Goal: Information Seeking & Learning: Learn about a topic

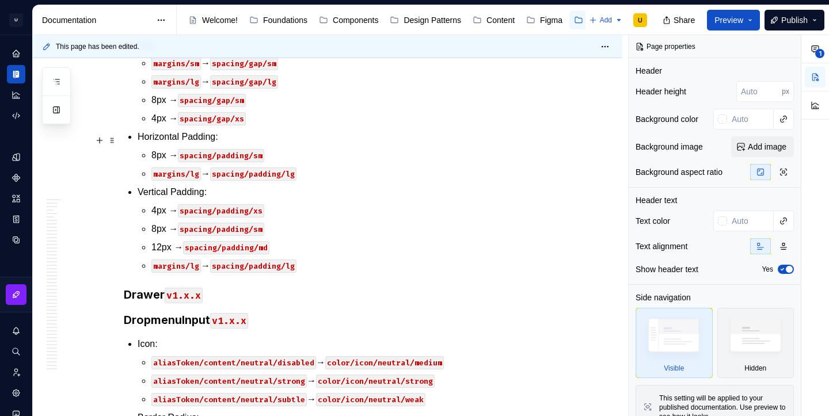
scroll to position [27377, 0]
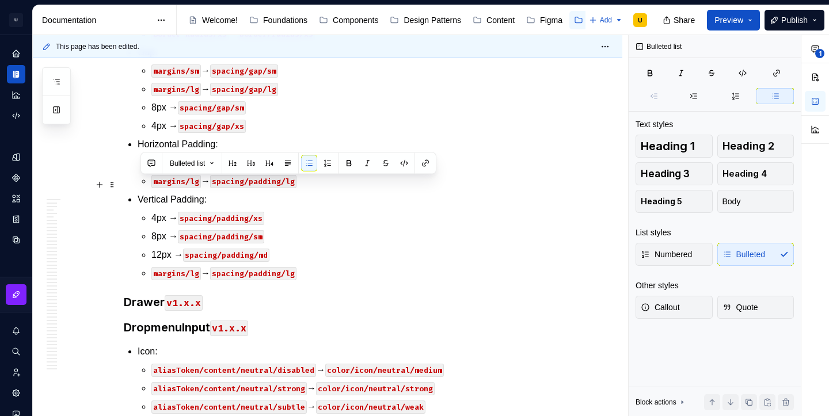
drag, startPoint x: 435, startPoint y: 314, endPoint x: 142, endPoint y: 185, distance: 320.1
copy li "Text: aliasToken/content/neutral/very-strong → color/text/neutral/very-strong a…"
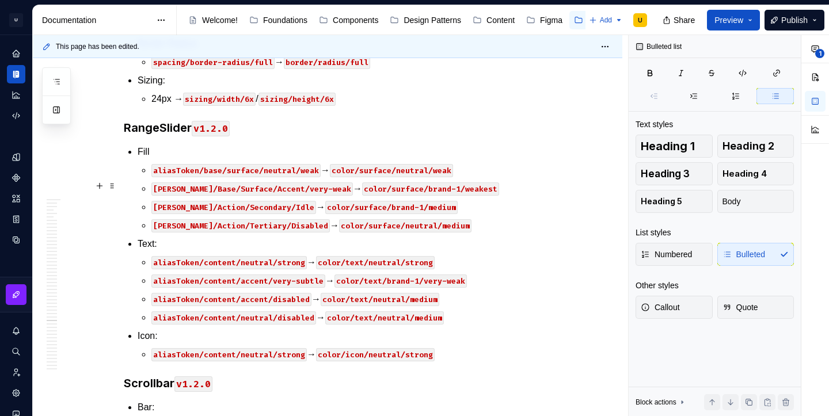
scroll to position [30314, 0]
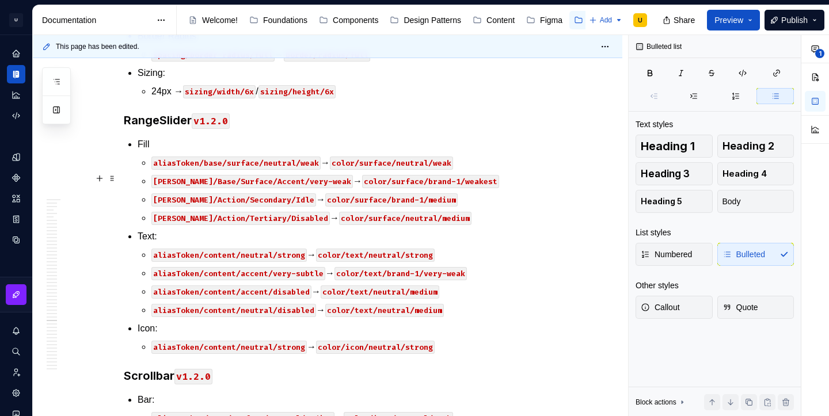
type textarea "*"
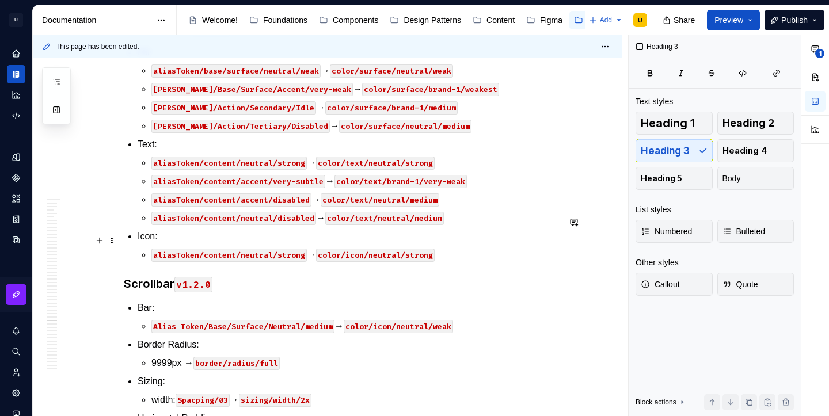
scroll to position [30553, 0]
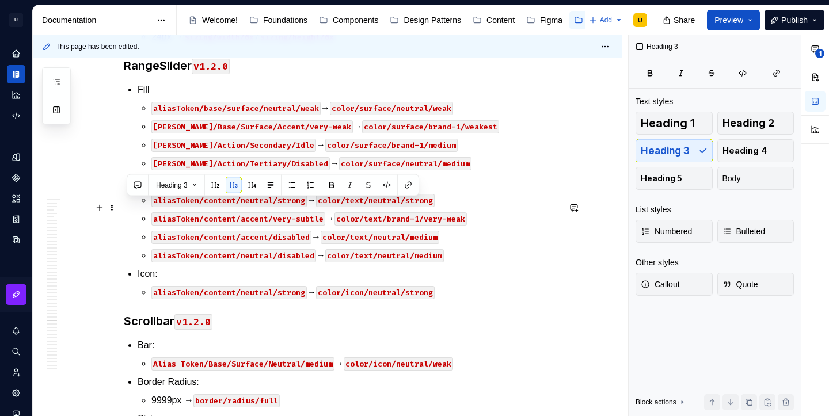
copy h3 "RadioButton v1.2.0"
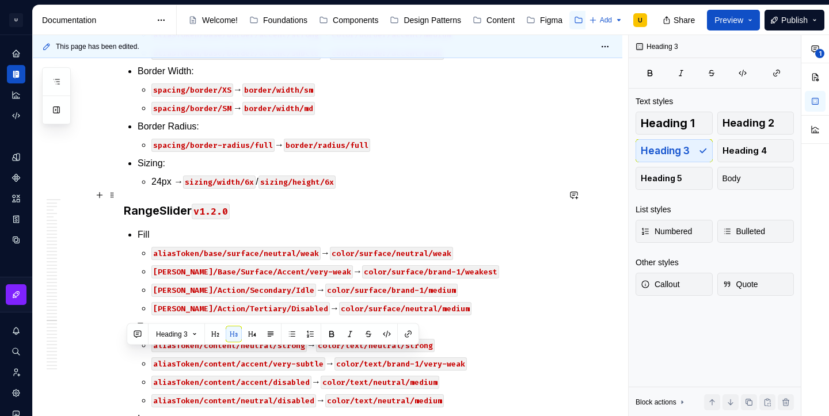
scroll to position [30401, 0]
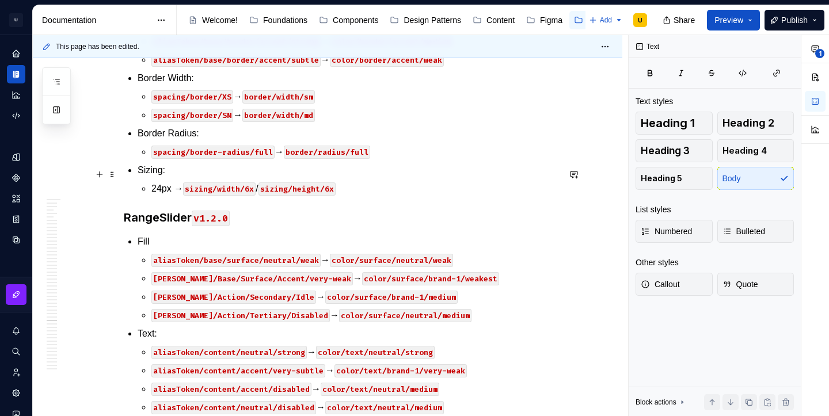
paste div
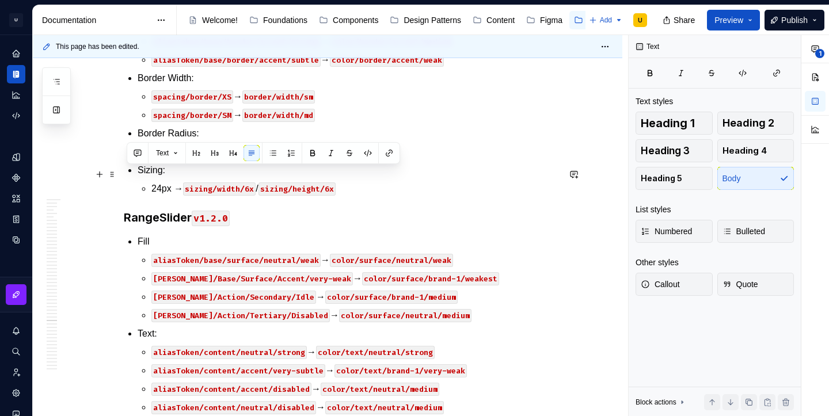
click at [216, 157] on button "button" at bounding box center [215, 153] width 16 height 16
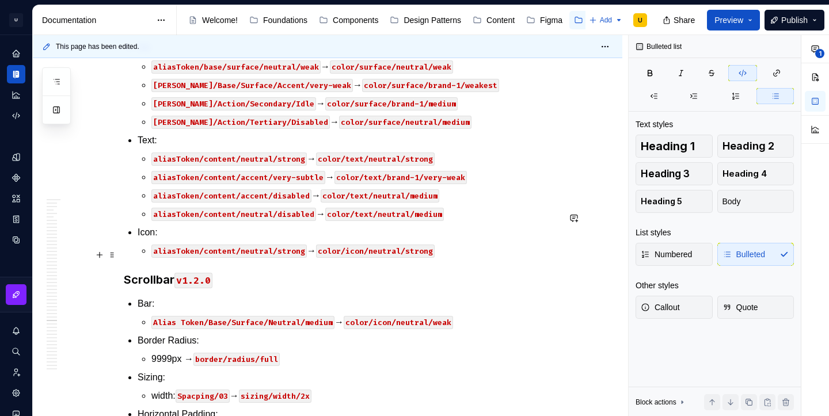
scroll to position [30627, 0]
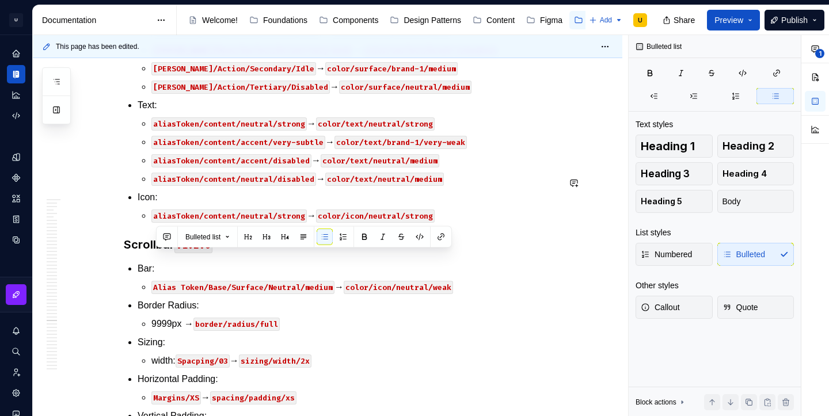
copy p "aliasToken/base/surface/neutral/weakest → color/surface/neutral/weakest"
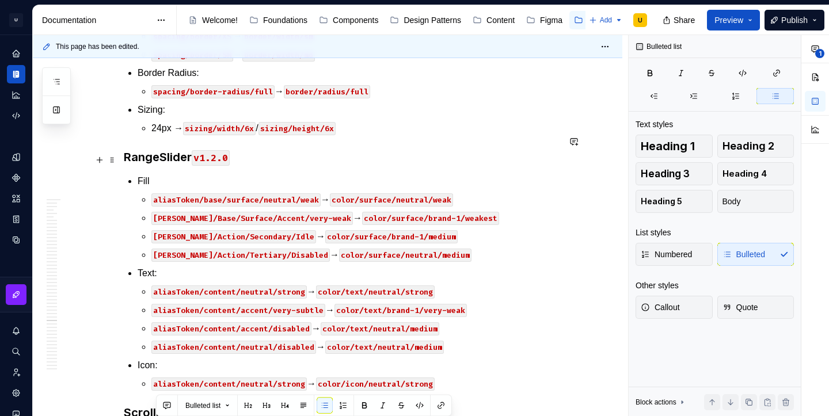
scroll to position [30458, 0]
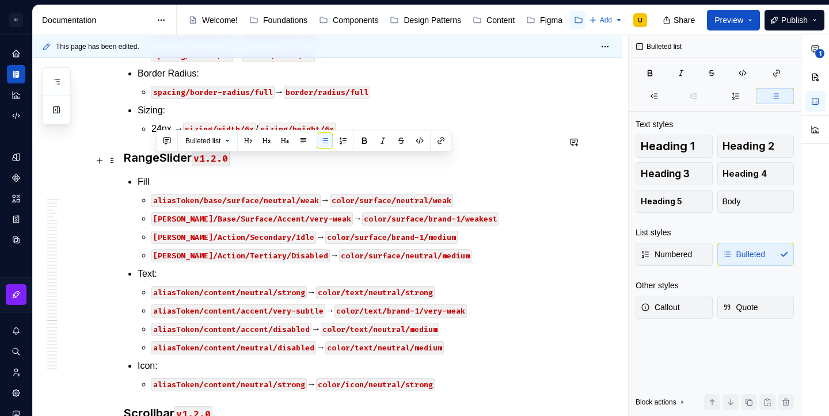
drag, startPoint x: 491, startPoint y: 162, endPoint x: 140, endPoint y: 154, distance: 351.2
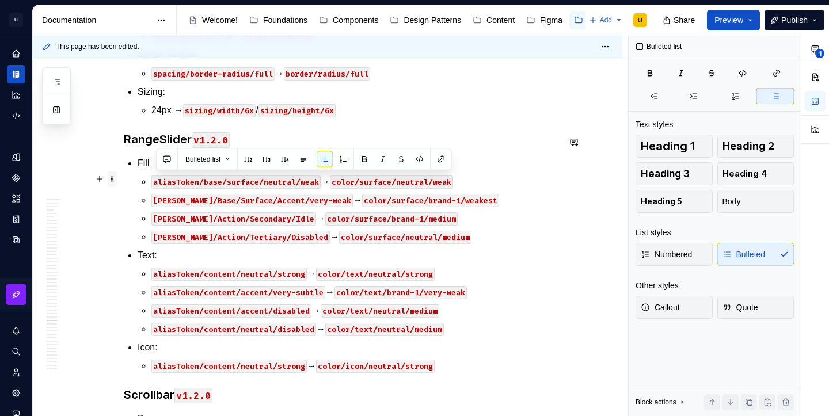
drag, startPoint x: 466, startPoint y: 254, endPoint x: 119, endPoint y: 178, distance: 355.3
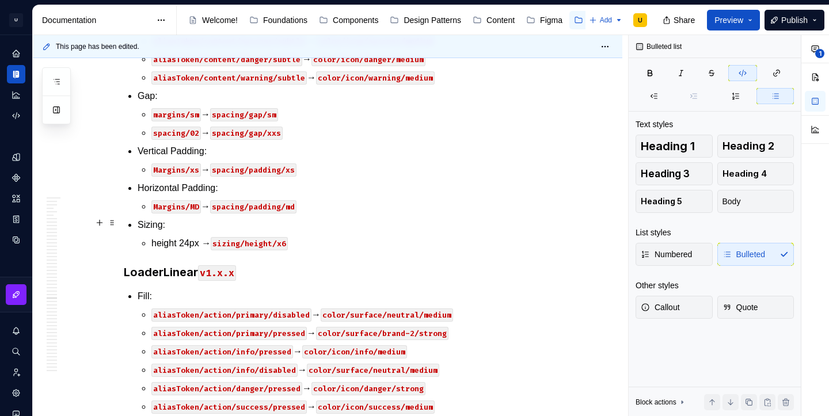
scroll to position [28781, 0]
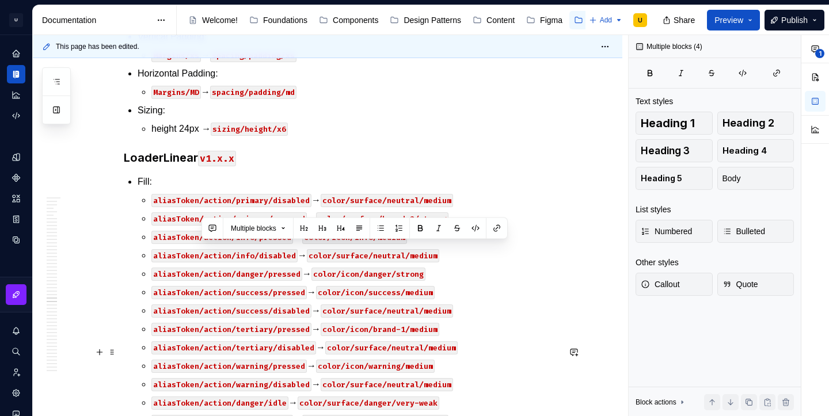
scroll to position [28924, 0]
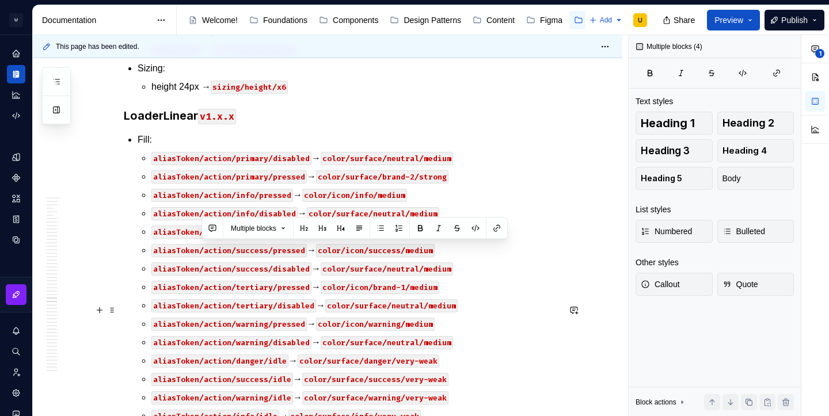
drag, startPoint x: 300, startPoint y: 371, endPoint x: 238, endPoint y: 362, distance: 62.8
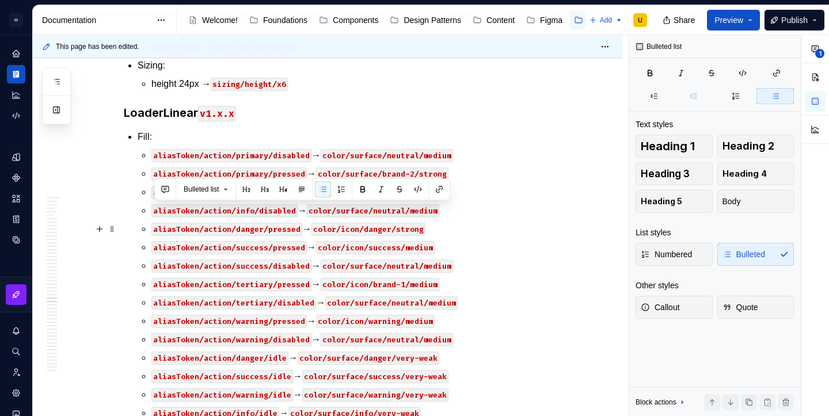
drag, startPoint x: 155, startPoint y: 209, endPoint x: 306, endPoint y: 226, distance: 151.7
copy li "Gap: margins/SM → spacing/gap/sm"
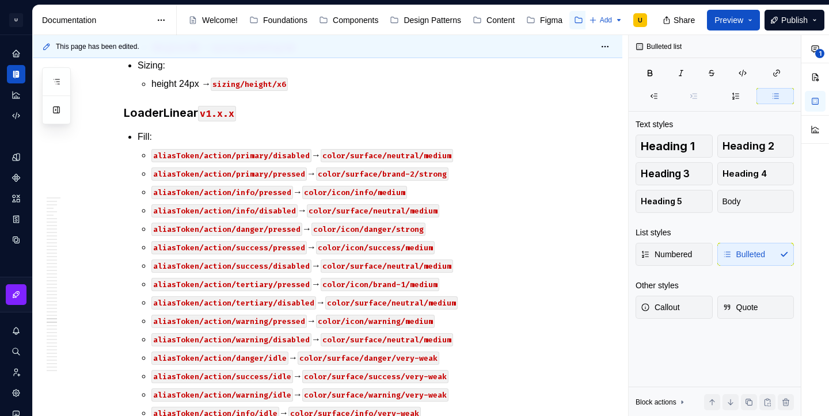
scroll to position [30350, 0]
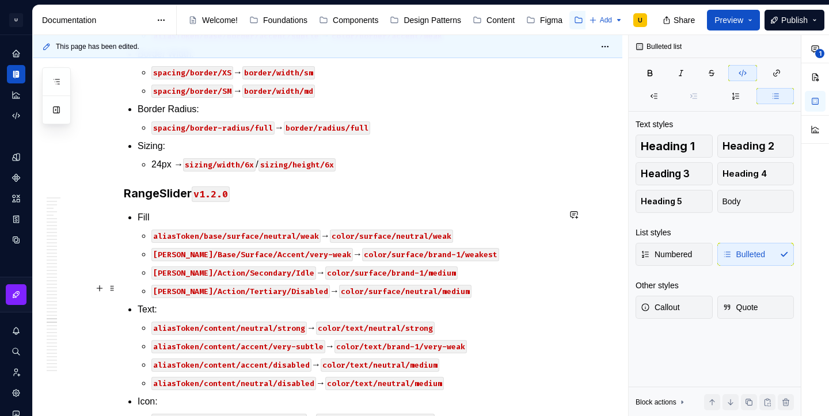
scroll to position [30392, 0]
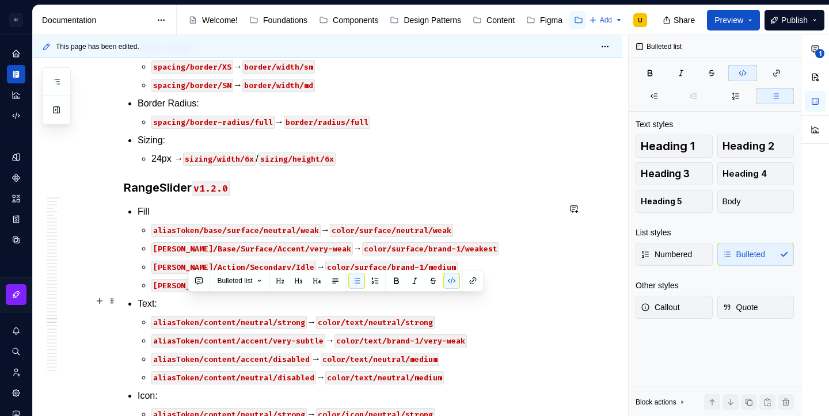
copy p "margins/LG → spacing/gap/lg"
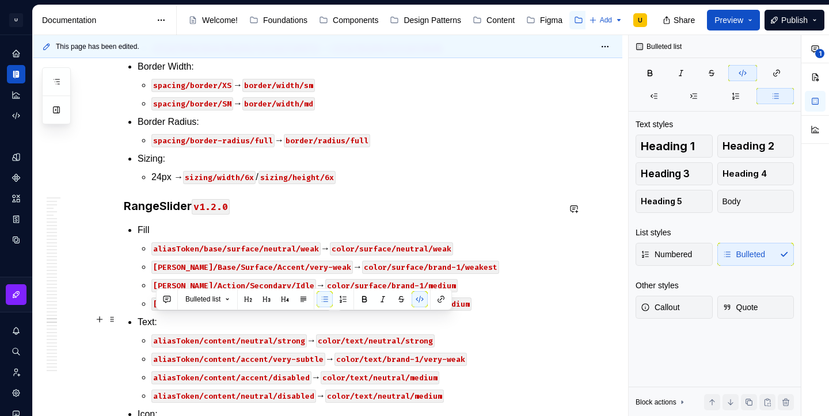
drag, startPoint x: 203, startPoint y: 322, endPoint x: 155, endPoint y: 319, distance: 47.9
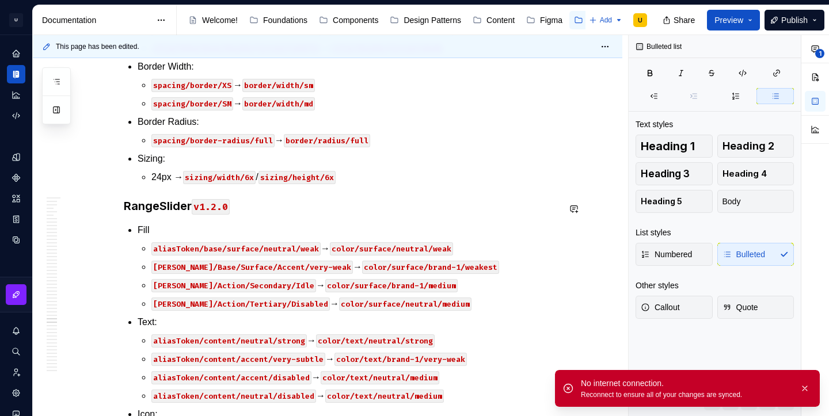
type textarea "*"
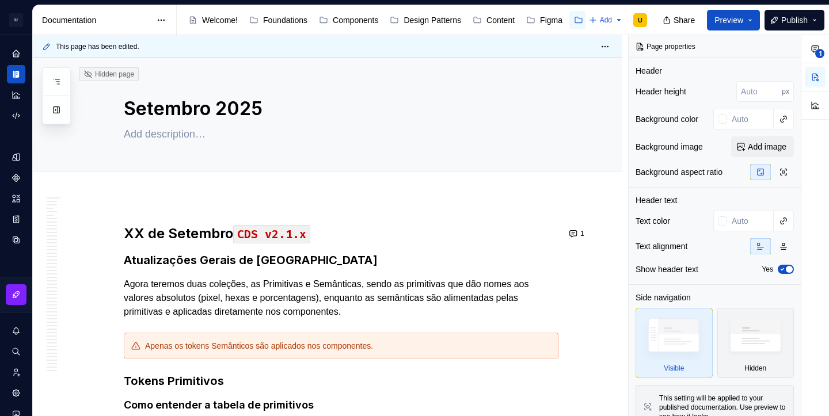
type textarea "*"
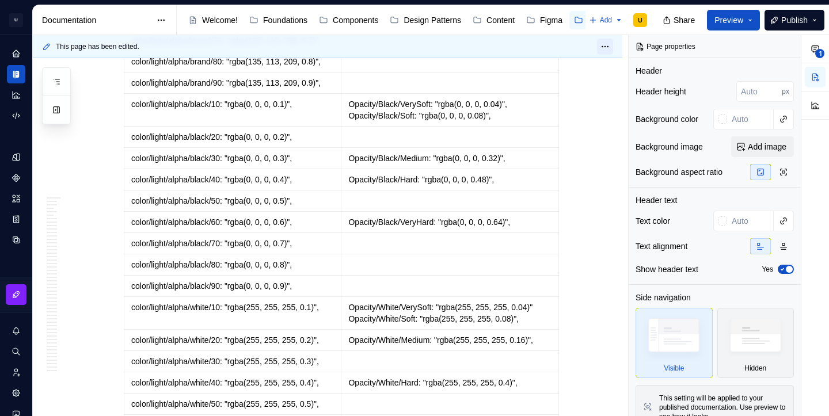
scroll to position [34331, 0]
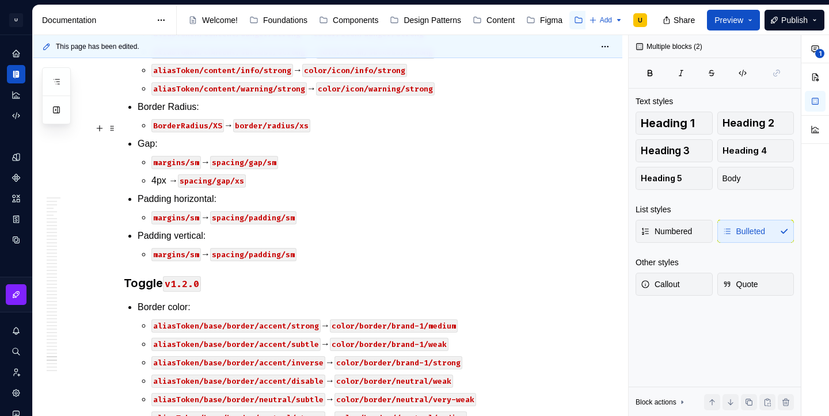
scroll to position [34240, 0]
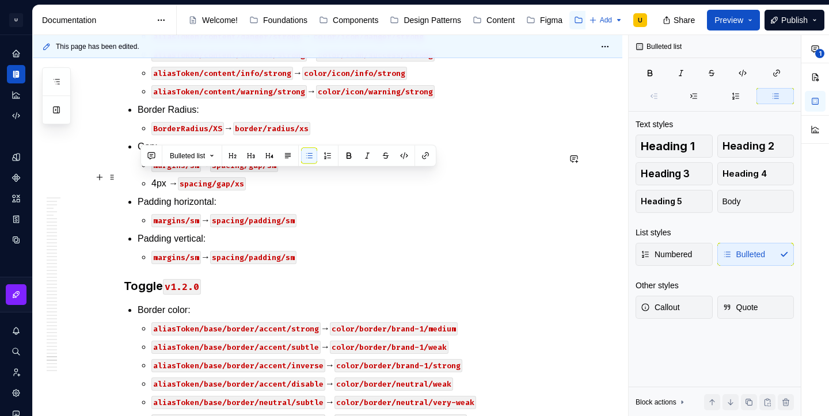
drag, startPoint x: 452, startPoint y: 150, endPoint x: 140, endPoint y: 180, distance: 313.4
copy li "Text: aliasToken/content/neutral/strong → color/text/neutral/strong aliasToken/…"
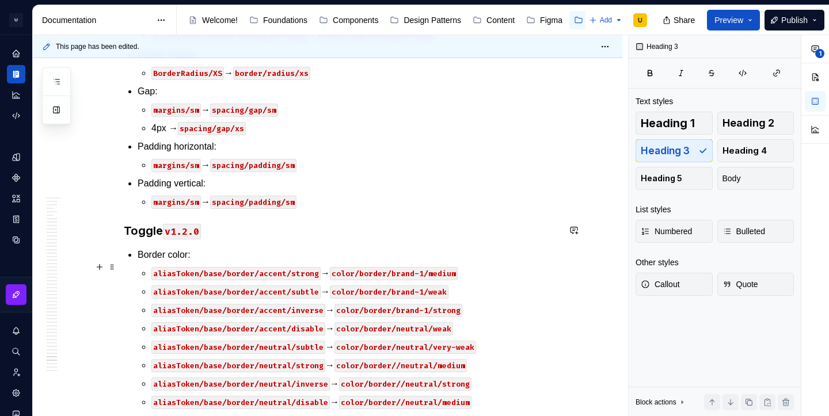
scroll to position [34364, 0]
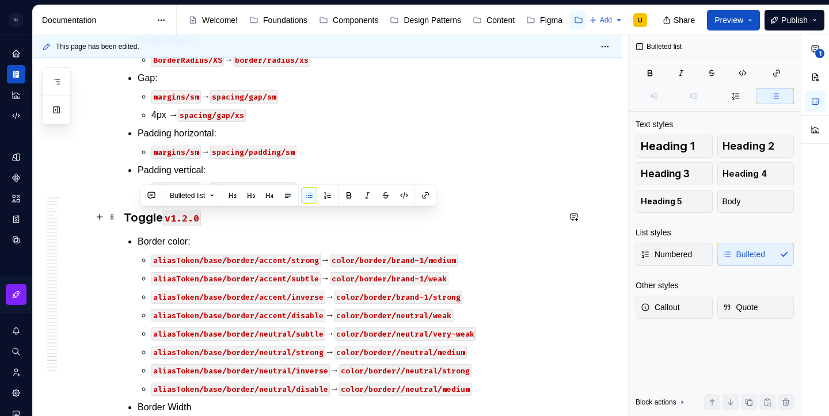
drag, startPoint x: 445, startPoint y: 235, endPoint x: 130, endPoint y: 220, distance: 315.1
copy li "Text: aliasToken/content/neutral/strong → color/text/neutral/strong"
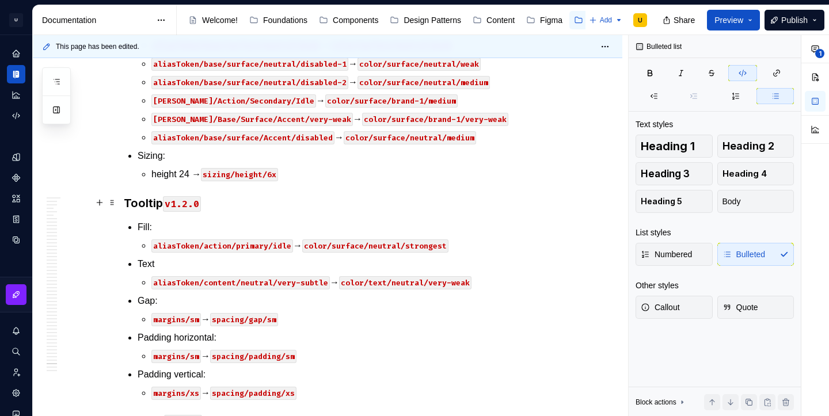
scroll to position [34886, 0]
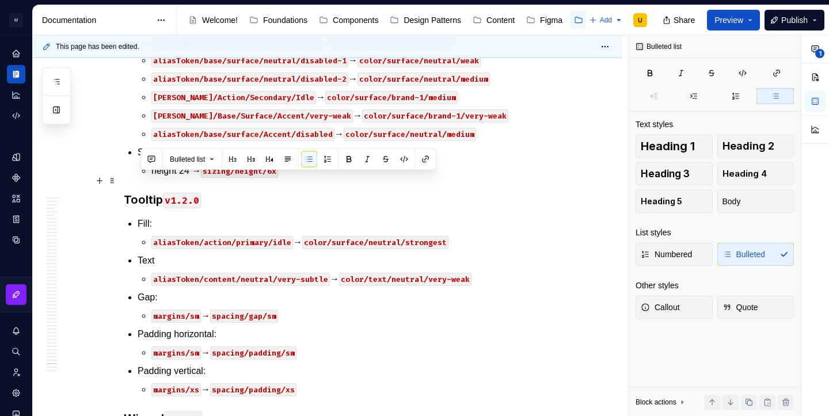
drag, startPoint x: 319, startPoint y: 292, endPoint x: 140, endPoint y: 178, distance: 212.7
copy ul "Gap: margins/sm → spacing/gap/sm 4px → spacing/gap/xs Padding horizontal: margi…"
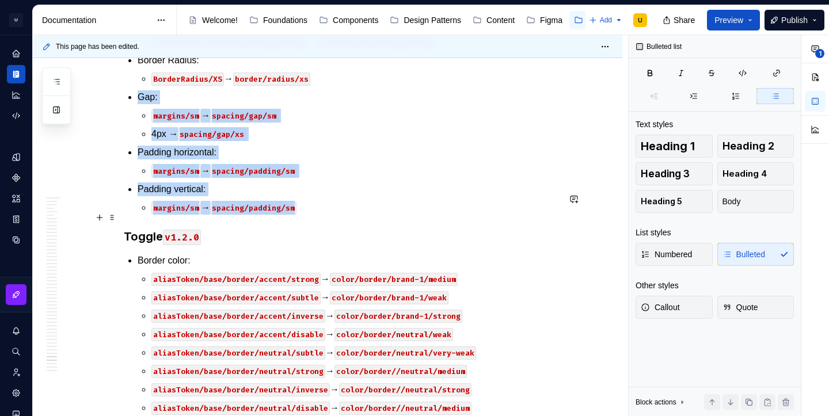
scroll to position [34426, 0]
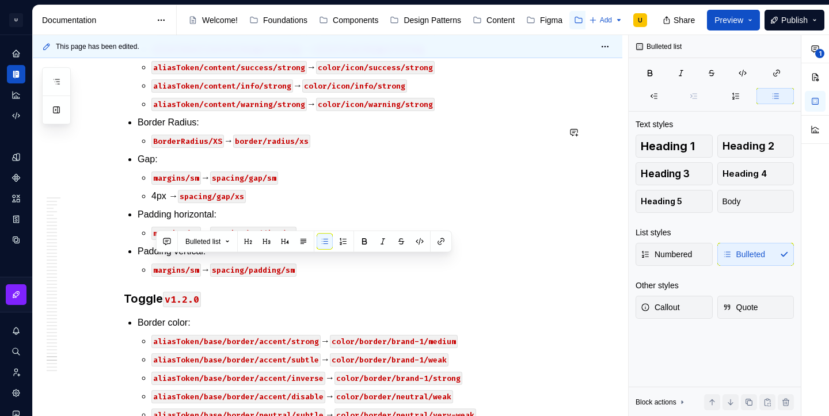
copy p "margins/sm → spacing/gap/sm"
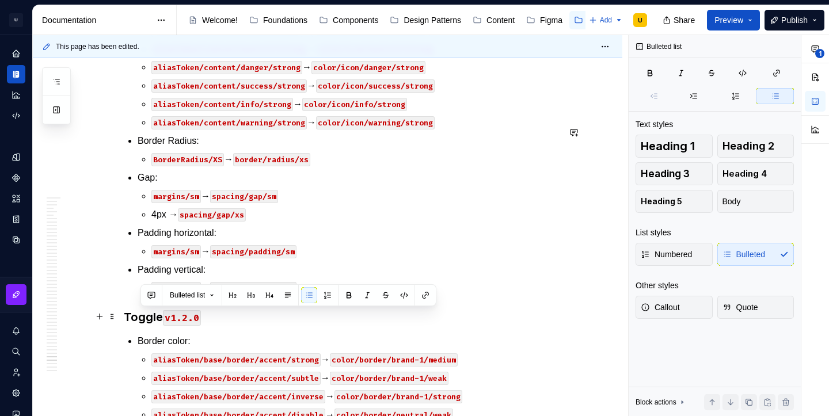
click at [216, 306] on div "Bulleted list" at bounding box center [288, 295] width 296 height 22
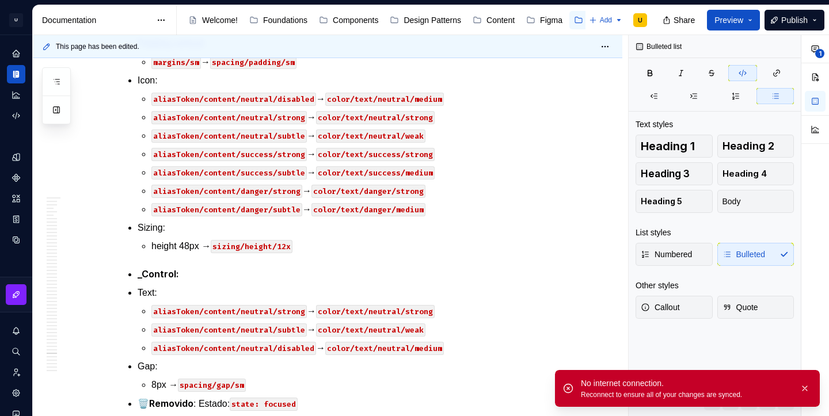
scroll to position [33660, 0]
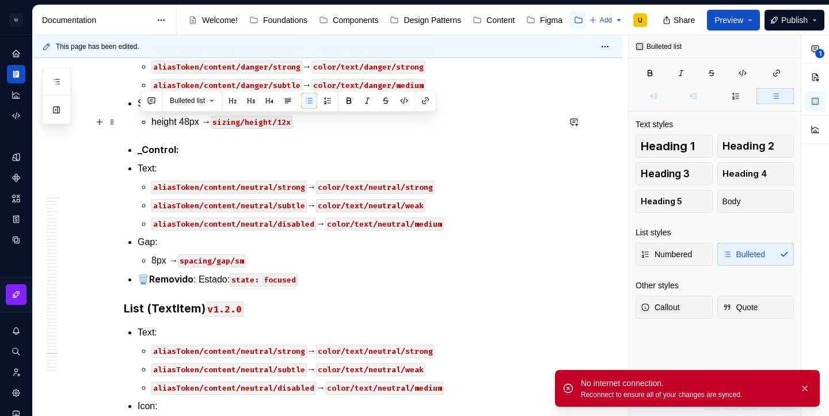
drag, startPoint x: 493, startPoint y: 197, endPoint x: 135, endPoint y: 125, distance: 365.1
copy li "Fill Alias Token/Base/Surface/Danger/weakeast → color/surface/danger/weakest Al…"
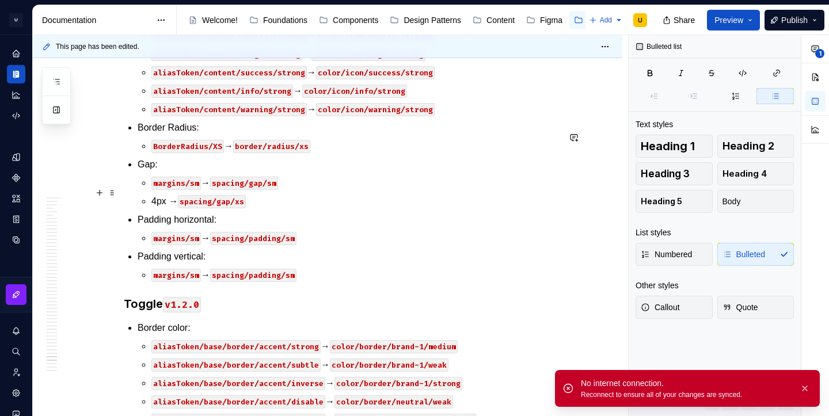
scroll to position [34437, 0]
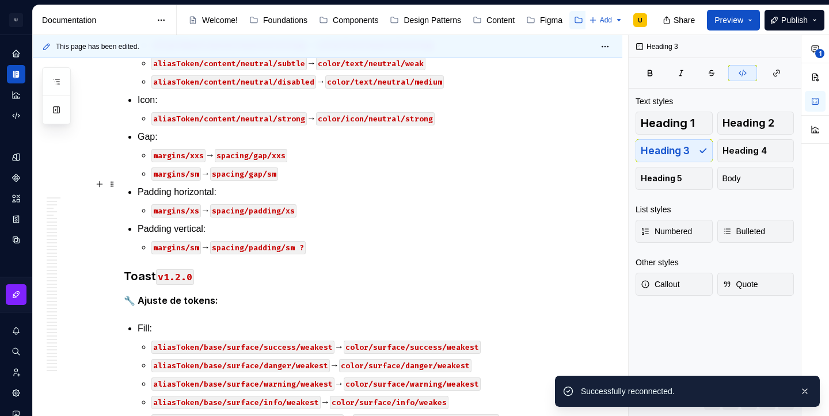
scroll to position [34060, 0]
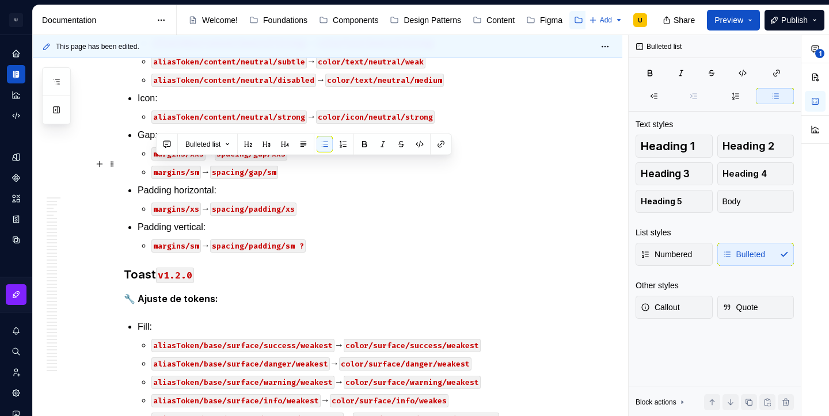
drag, startPoint x: 435, startPoint y: 276, endPoint x: 154, endPoint y: 158, distance: 305.4
copy ul "aliasToken/content/neutral/disabled → color/text/neutral/medium aliasToken/cont…"
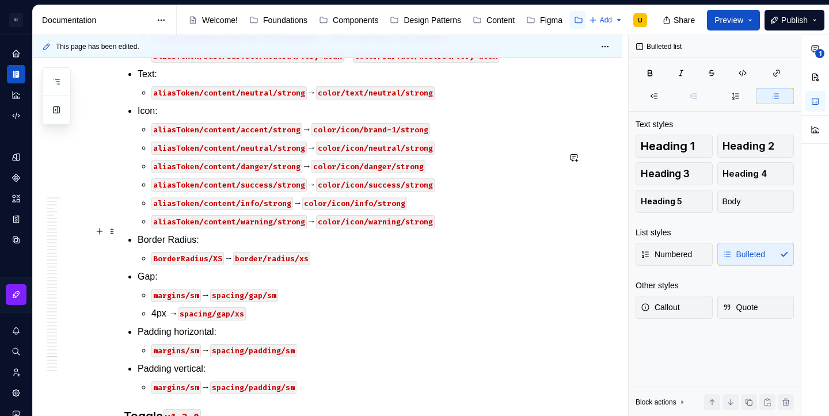
scroll to position [34430, 0]
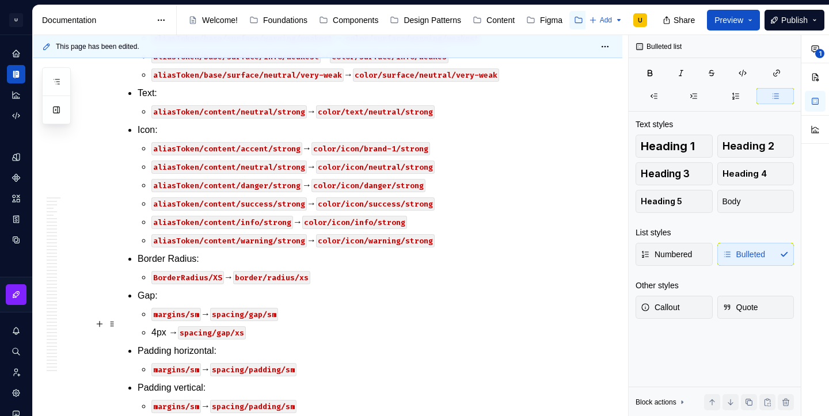
scroll to position [34568, 0]
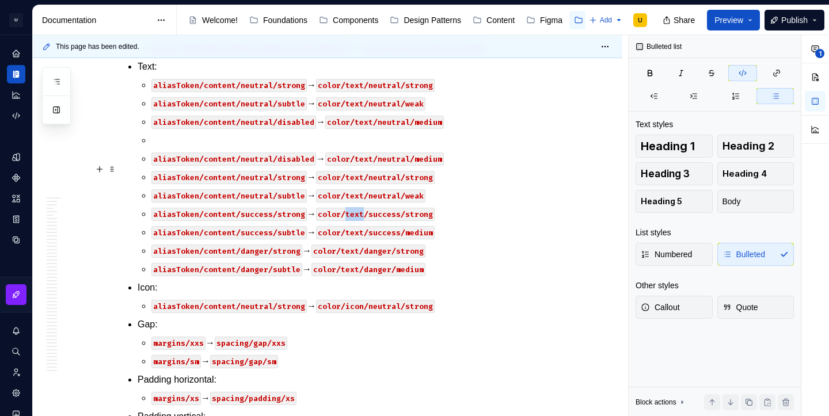
scroll to position [34022, 0]
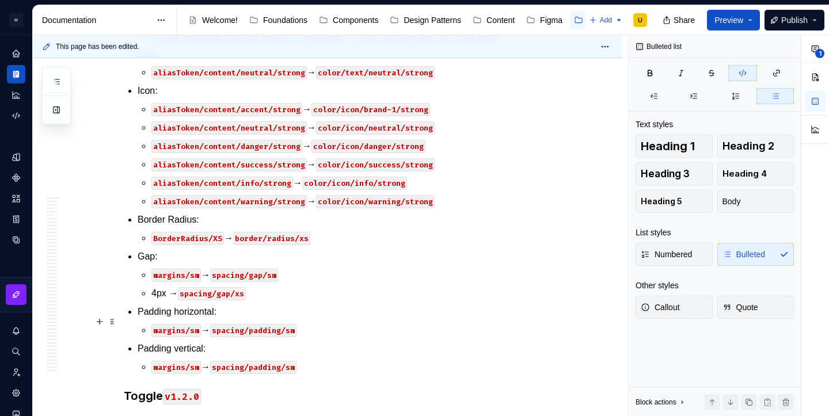
scroll to position [34594, 0]
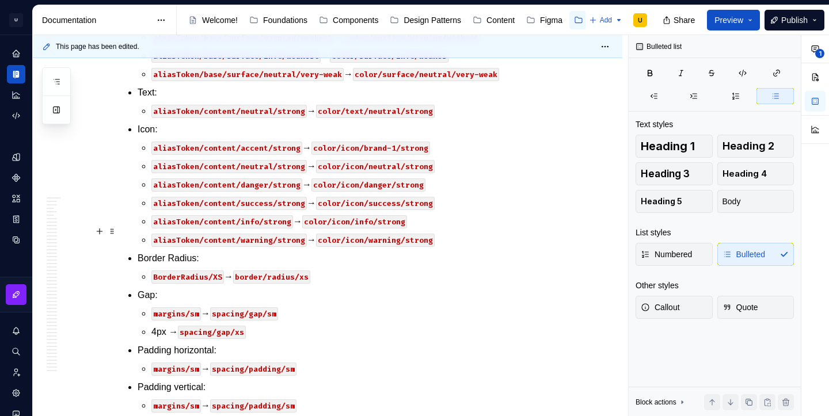
scroll to position [34576, 0]
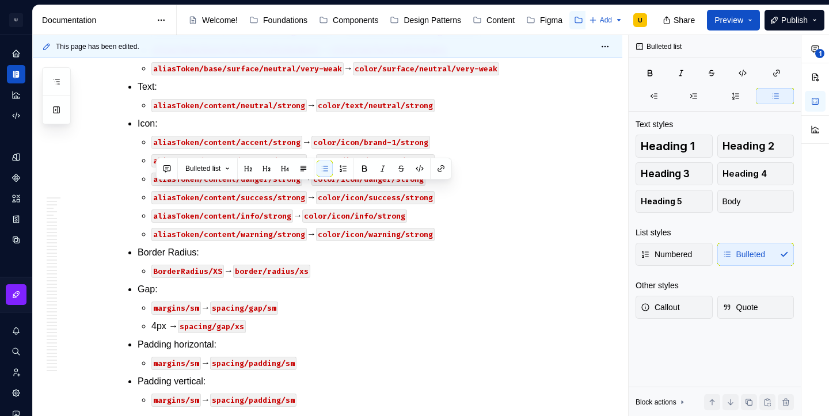
copy p "aliasToken/content/neutral/disabled → color/text/neutral/medium"
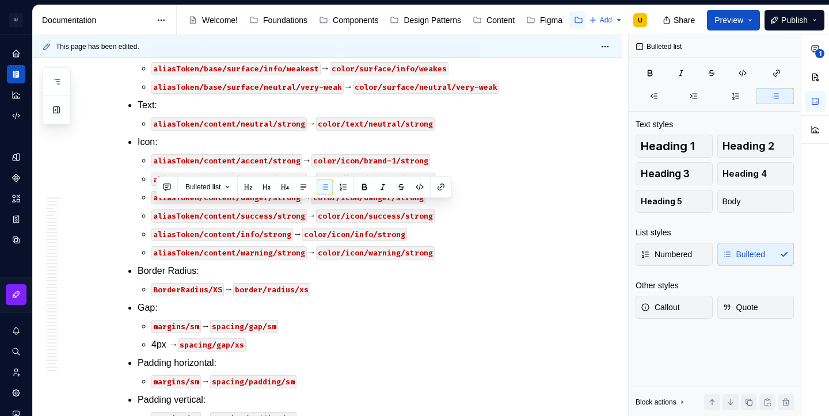
copy p "aliasToken/content/danger/disabled → color/text/neutral/medium <"
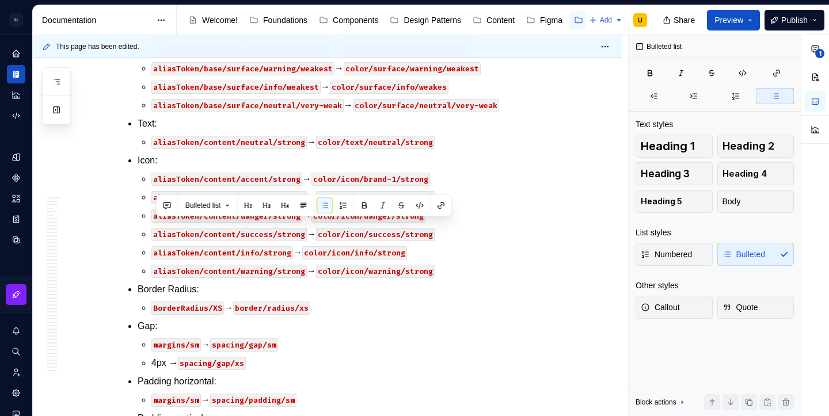
copy p "aliasToken/content/warning/disabled → color/text/neutral/medium <"
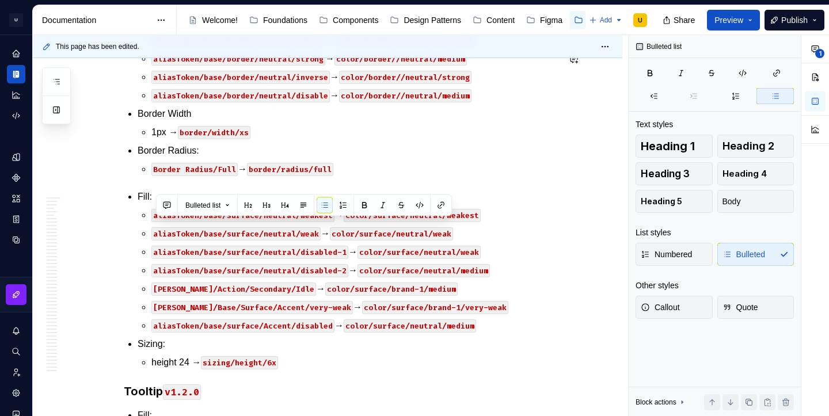
copy p "aliasToken/content/accent/strong → color/icon/brand-1/strong"
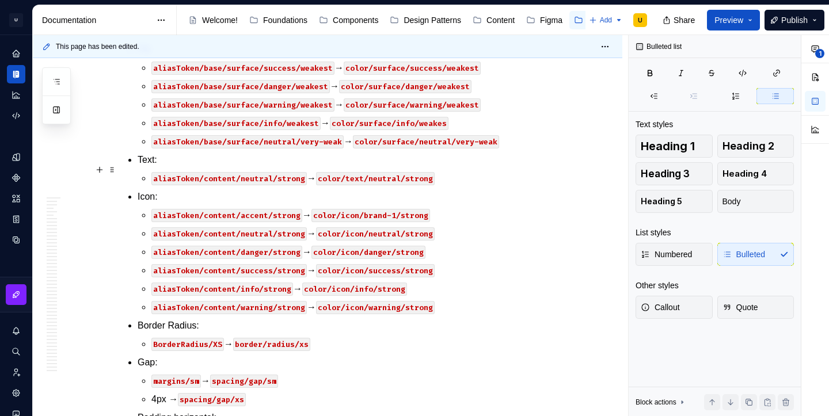
scroll to position [34562, 0]
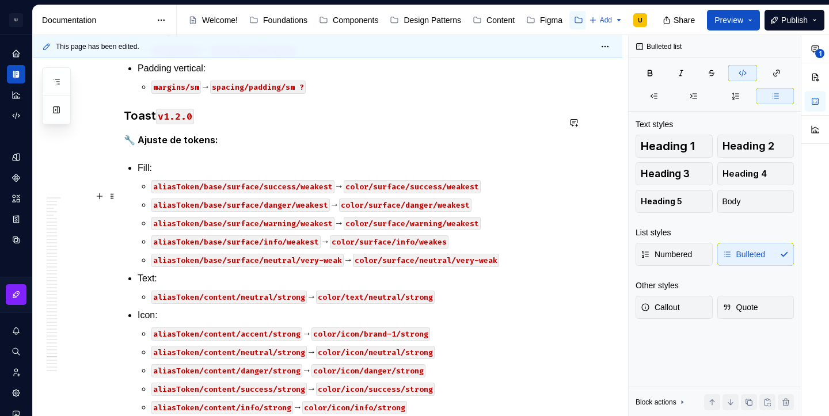
scroll to position [34458, 0]
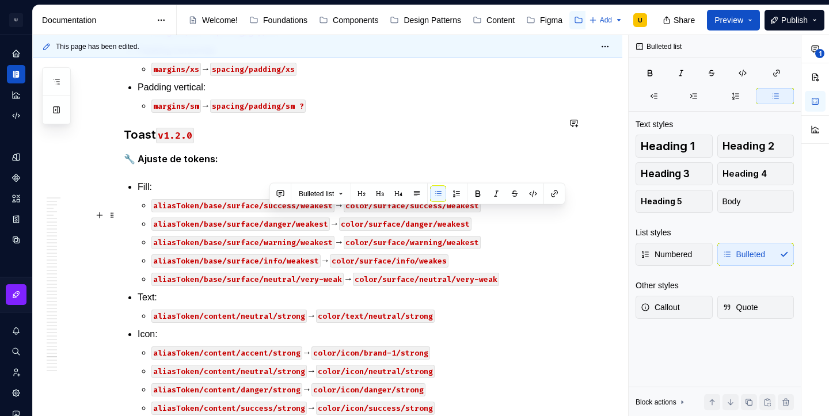
drag, startPoint x: 418, startPoint y: 214, endPoint x: 269, endPoint y: 219, distance: 149.1
click at [536, 190] on button "button" at bounding box center [533, 194] width 16 height 16
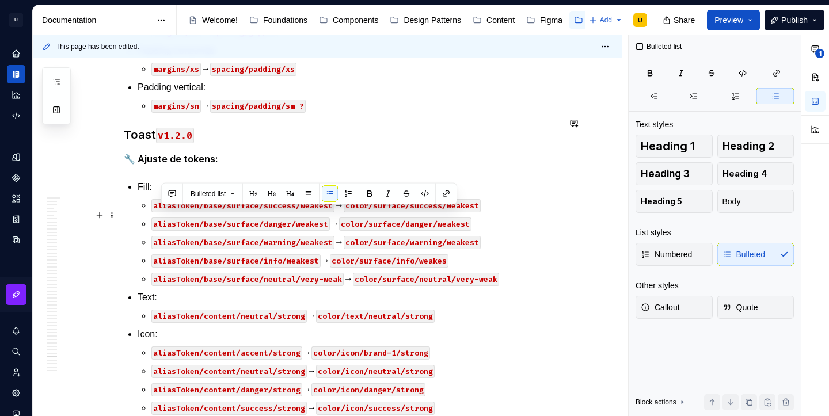
drag, startPoint x: 257, startPoint y: 215, endPoint x: 161, endPoint y: 218, distance: 96.1
drag, startPoint x: 157, startPoint y: 216, endPoint x: 237, endPoint y: 214, distance: 80.0
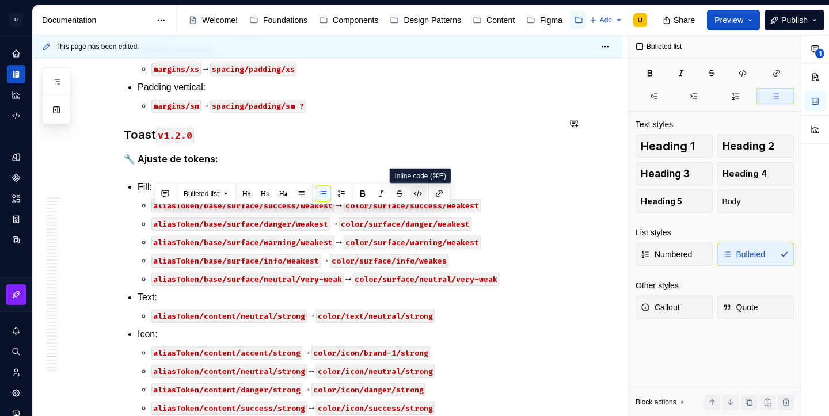
click at [422, 193] on button "button" at bounding box center [418, 194] width 16 height 16
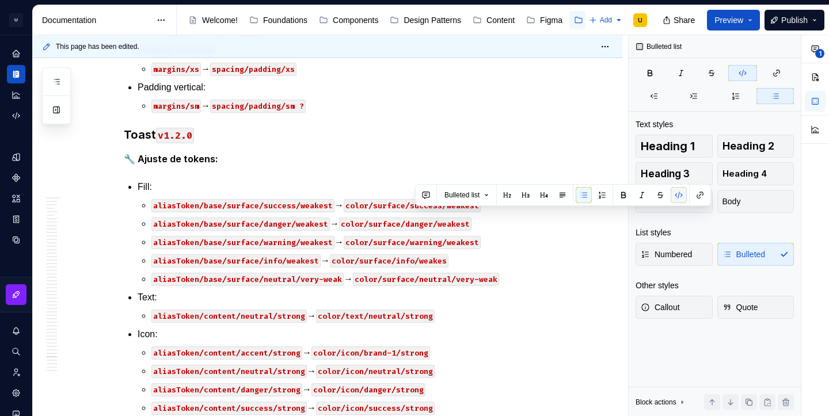
click at [677, 200] on button "button" at bounding box center [678, 195] width 16 height 16
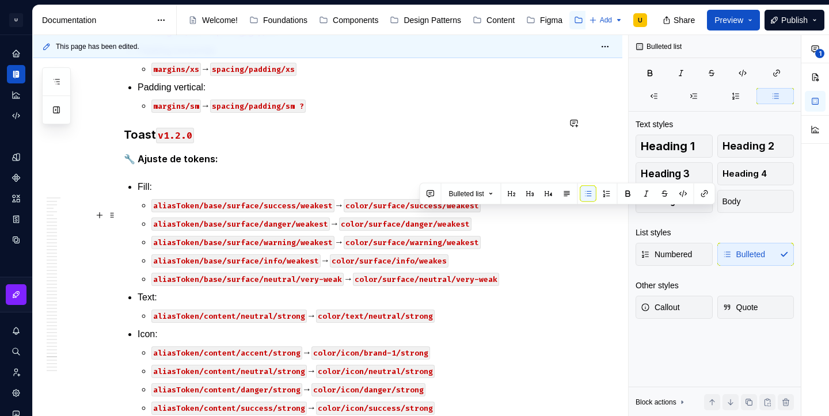
drag, startPoint x: 441, startPoint y: 216, endPoint x: 421, endPoint y: 213, distance: 21.0
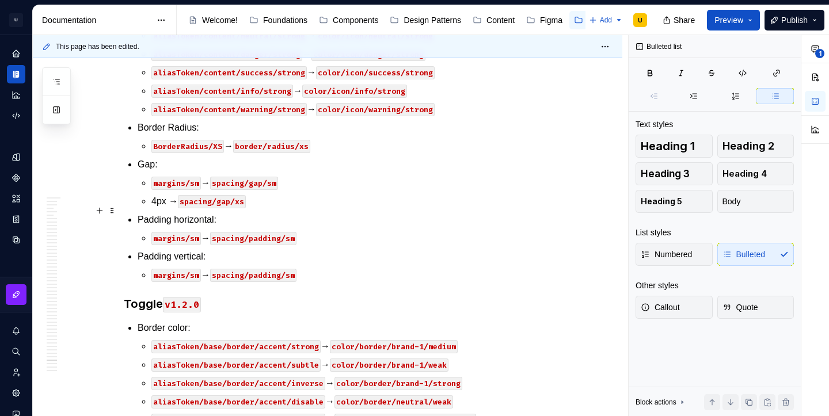
scroll to position [34800, 0]
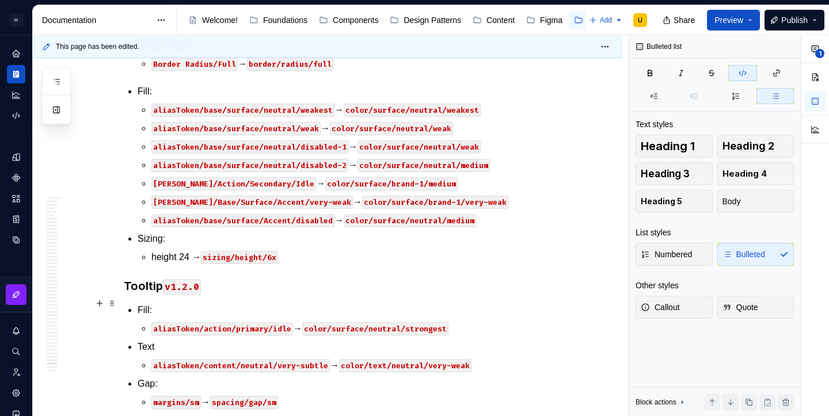
scroll to position [35375, 0]
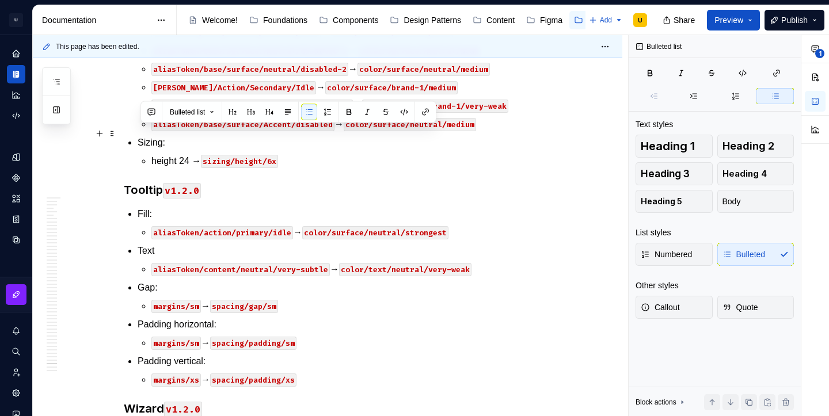
drag, startPoint x: 326, startPoint y: 150, endPoint x: 132, endPoint y: 138, distance: 193.8
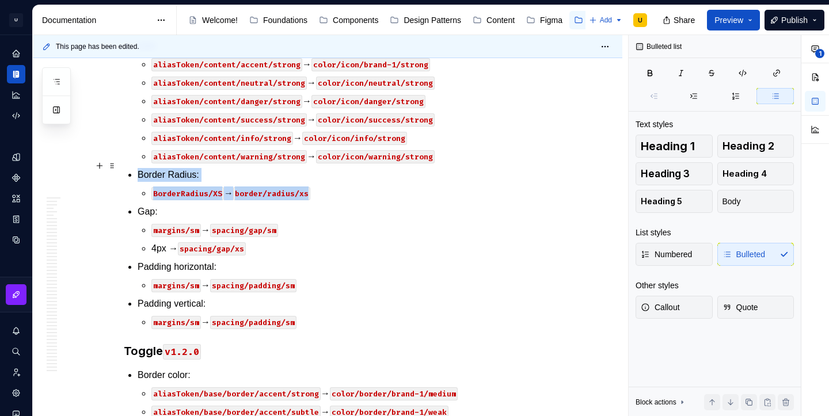
scroll to position [34742, 0]
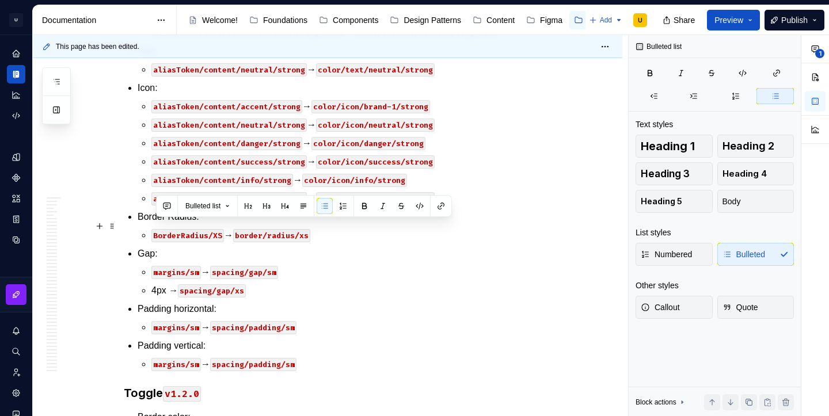
drag, startPoint x: 436, startPoint y: 225, endPoint x: 129, endPoint y: 222, distance: 306.8
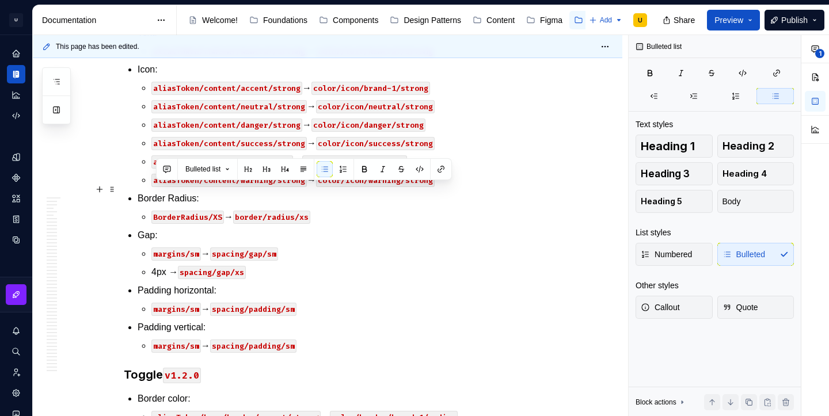
drag, startPoint x: 443, startPoint y: 192, endPoint x: 142, endPoint y: 186, distance: 301.6
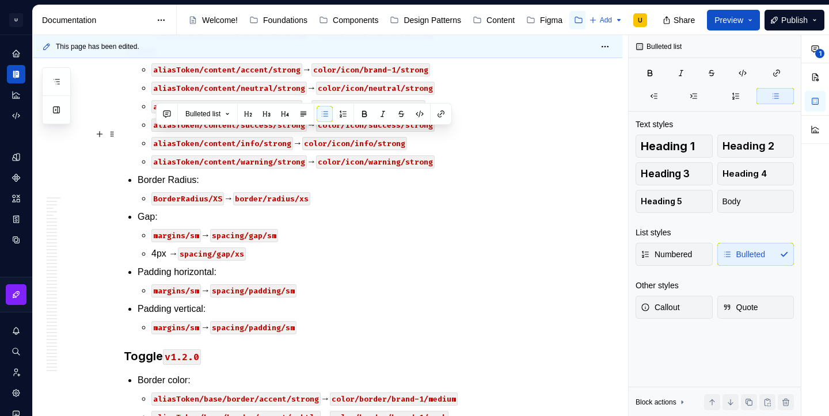
drag, startPoint x: 439, startPoint y: 154, endPoint x: 124, endPoint y: 128, distance: 316.4
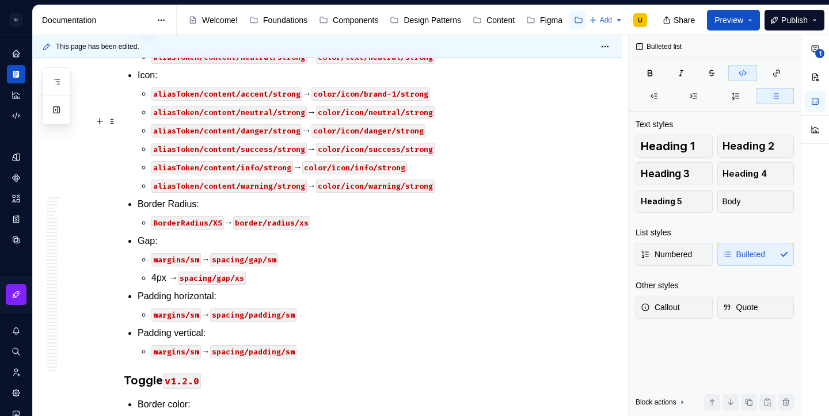
scroll to position [34671, 0]
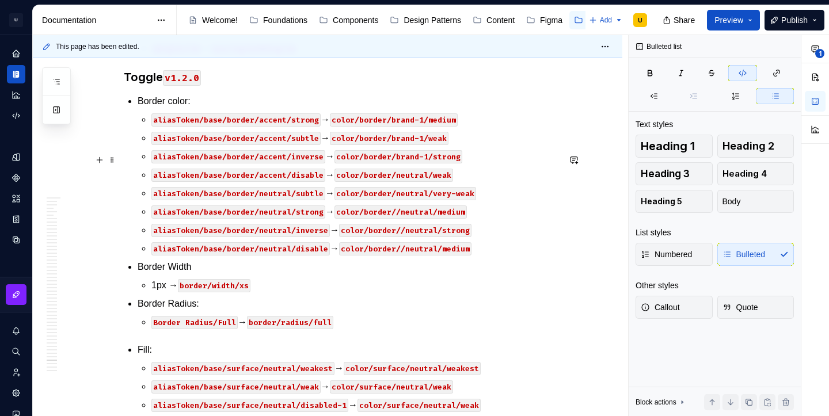
scroll to position [34986, 0]
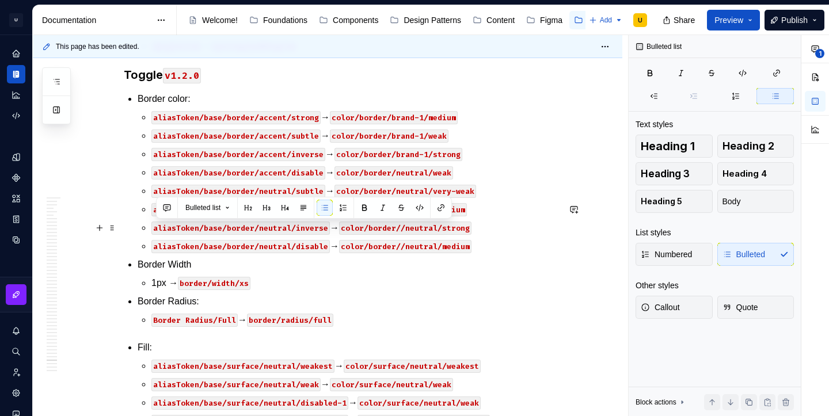
drag, startPoint x: 509, startPoint y: 302, endPoint x: 146, endPoint y: 232, distance: 369.9
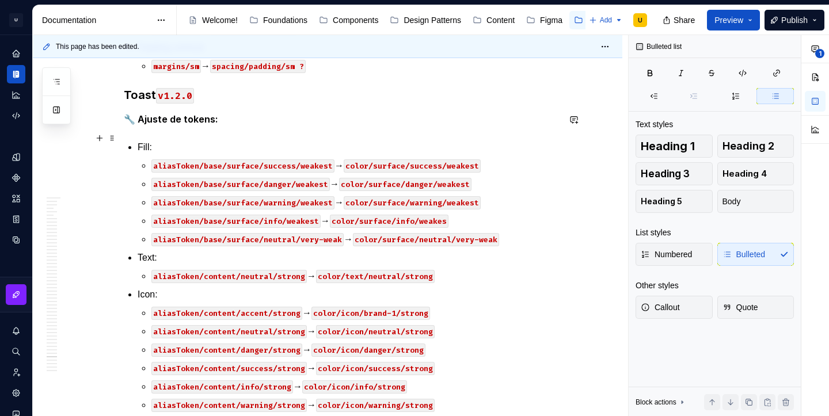
scroll to position [34466, 0]
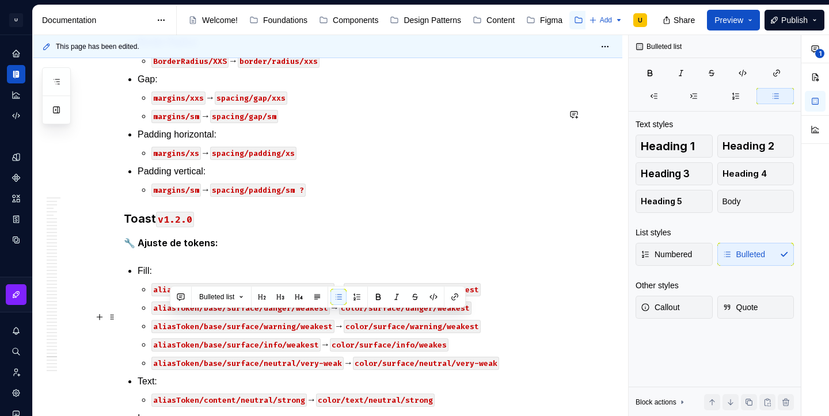
drag, startPoint x: 529, startPoint y: 335, endPoint x: 150, endPoint y: 319, distance: 379.6
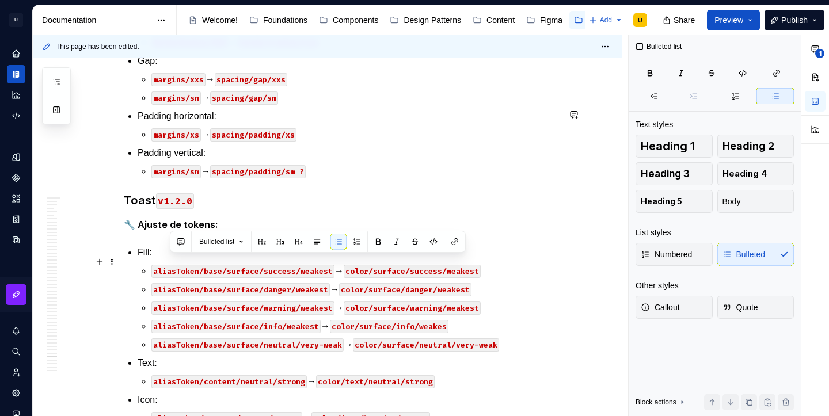
drag, startPoint x: 496, startPoint y: 277, endPoint x: 160, endPoint y: 256, distance: 336.7
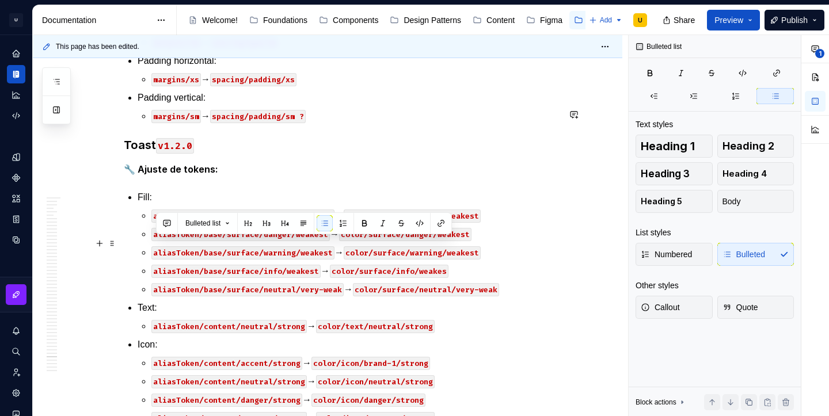
drag, startPoint x: 483, startPoint y: 244, endPoint x: 157, endPoint y: 243, distance: 326.9
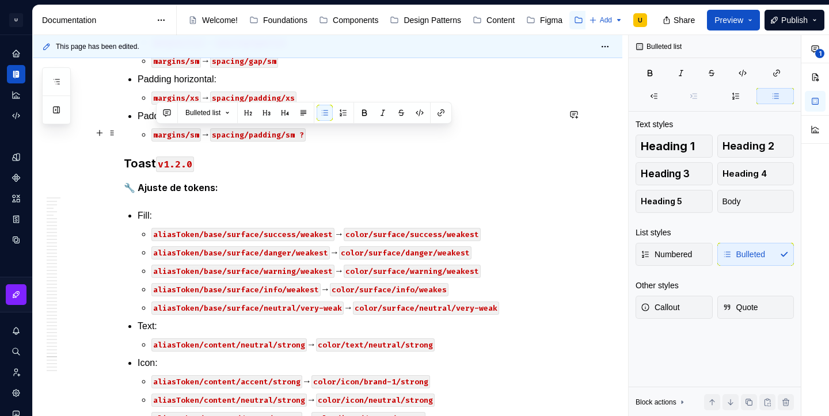
drag, startPoint x: 496, startPoint y: 188, endPoint x: 157, endPoint y: 133, distance: 343.5
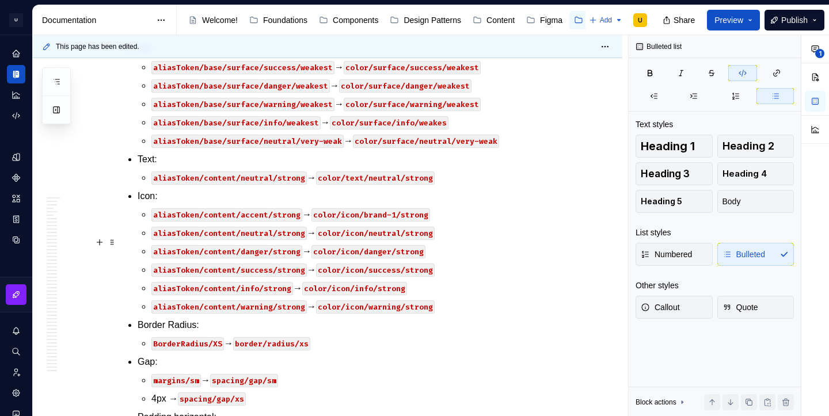
scroll to position [34774, 0]
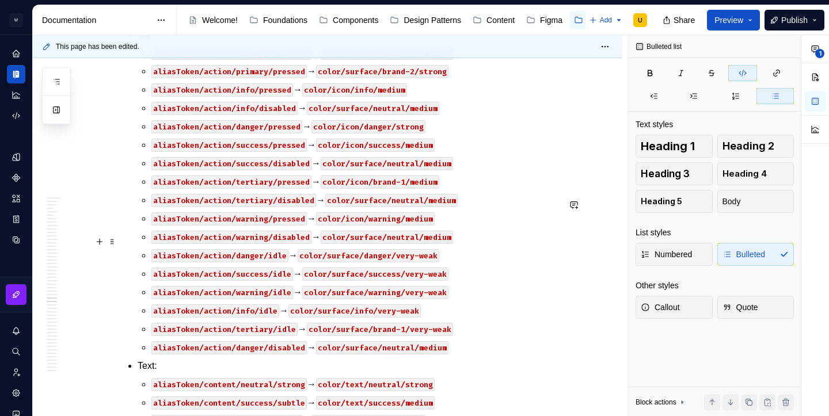
scroll to position [29029, 0]
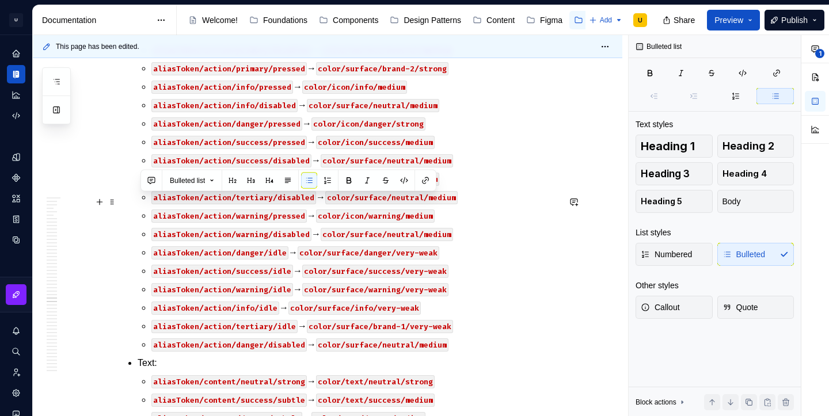
drag, startPoint x: 438, startPoint y: 294, endPoint x: 138, endPoint y: 203, distance: 313.2
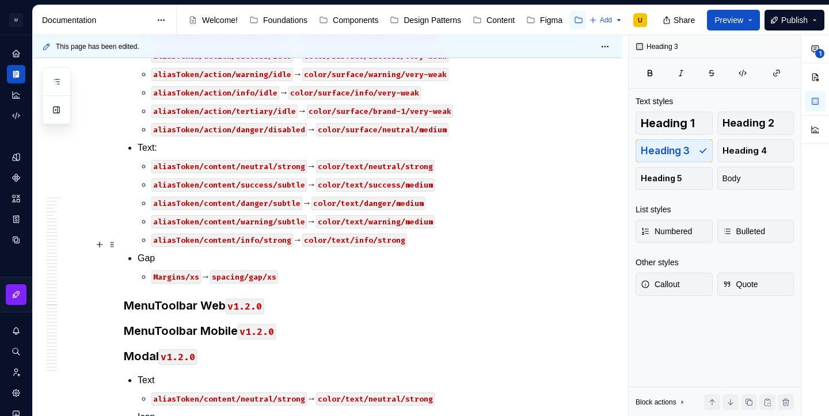
scroll to position [29379, 0]
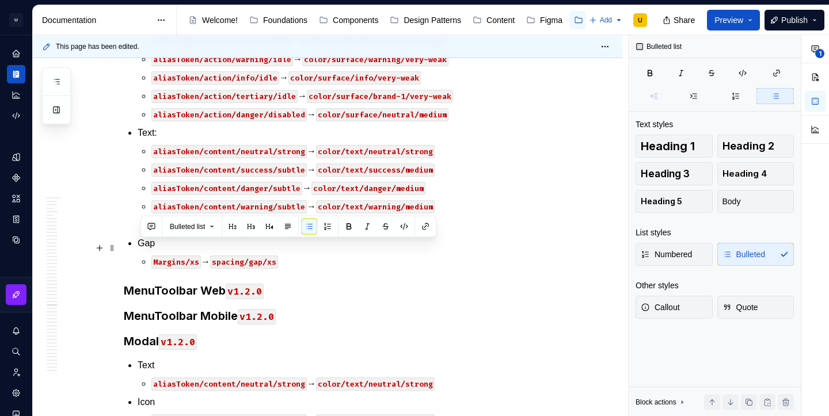
drag, startPoint x: 312, startPoint y: 303, endPoint x: 140, endPoint y: 249, distance: 179.7
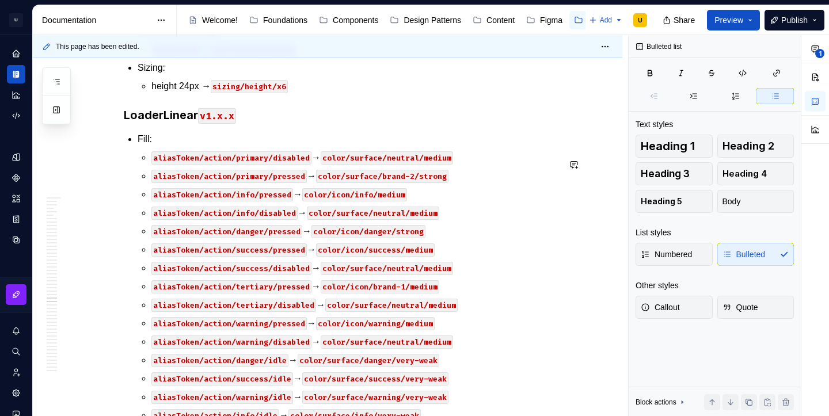
scroll to position [29040, 0]
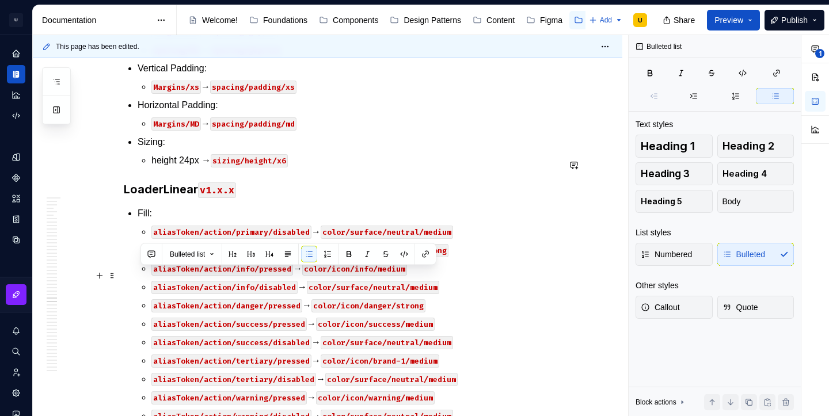
drag, startPoint x: 306, startPoint y: 297, endPoint x: 134, endPoint y: 280, distance: 172.9
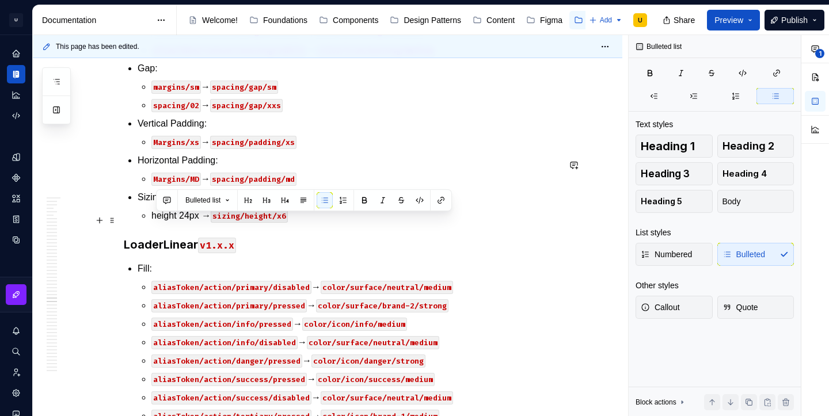
drag, startPoint x: 441, startPoint y: 279, endPoint x: 147, endPoint y: 226, distance: 298.7
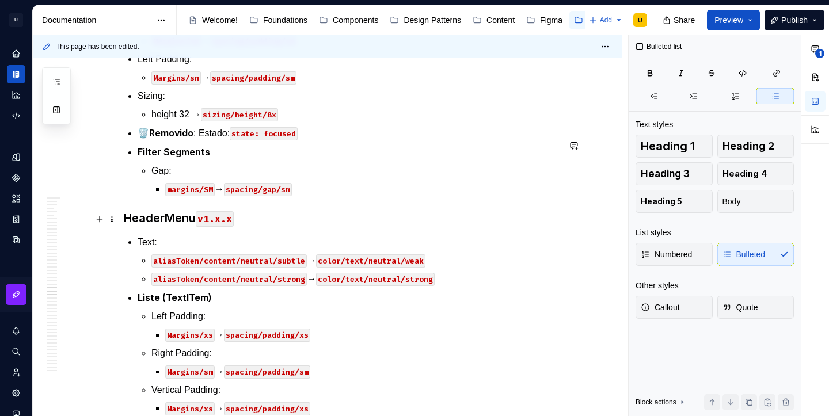
scroll to position [28369, 0]
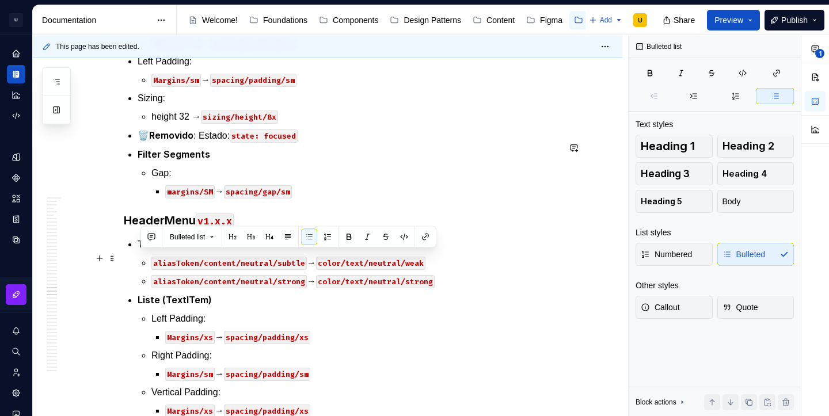
drag, startPoint x: 344, startPoint y: 273, endPoint x: 121, endPoint y: 262, distance: 223.6
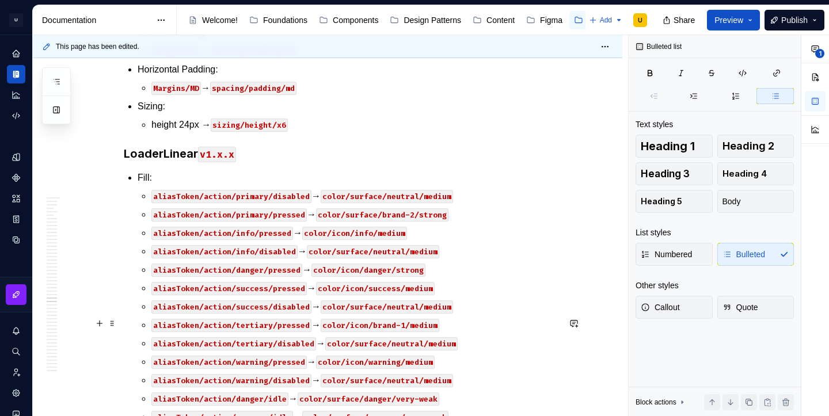
scroll to position [29129, 0]
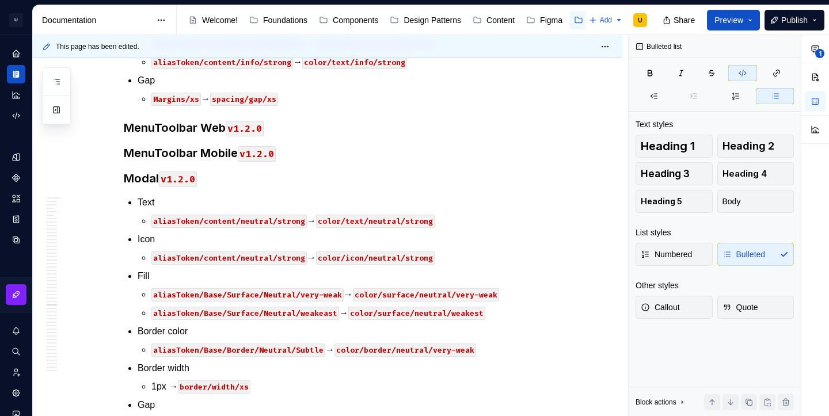
scroll to position [29656, 0]
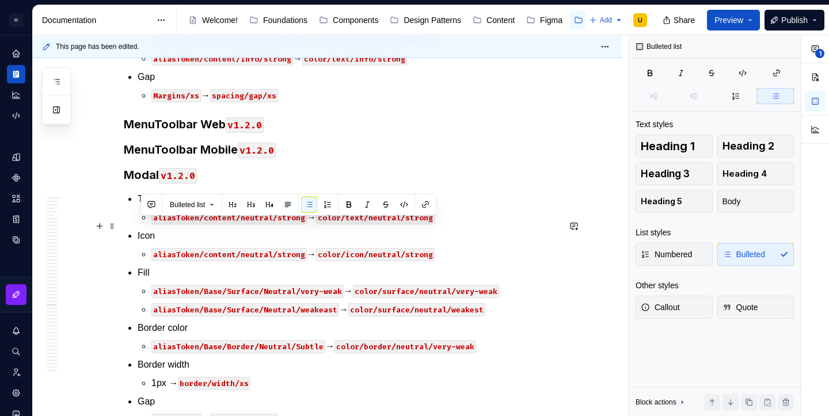
drag, startPoint x: 418, startPoint y: 281, endPoint x: 135, endPoint y: 223, distance: 289.6
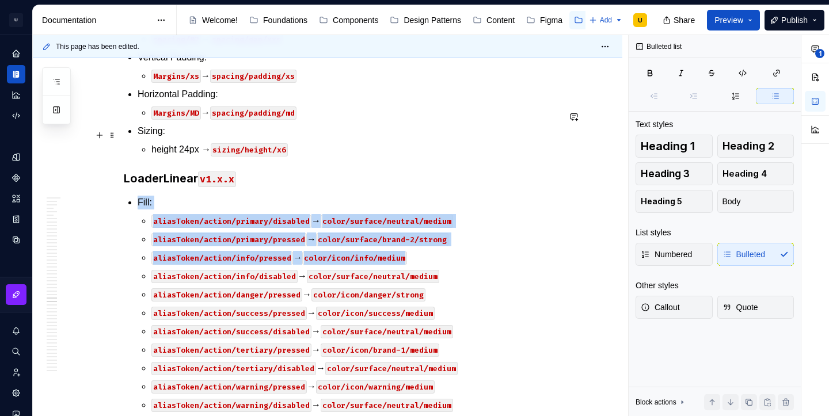
scroll to position [29000, 0]
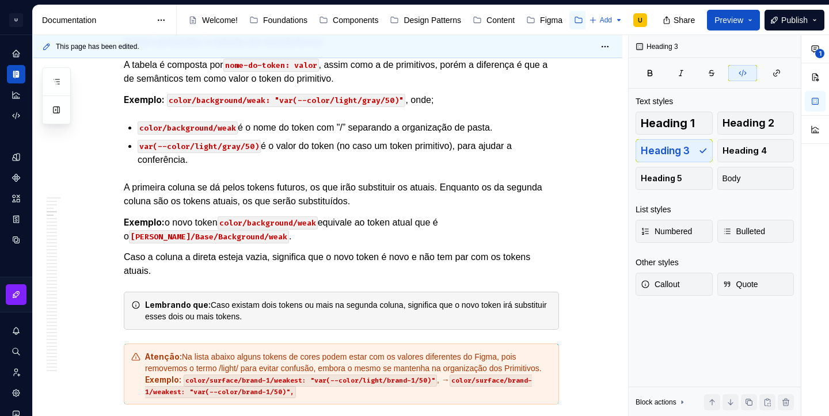
scroll to position [10064, 0]
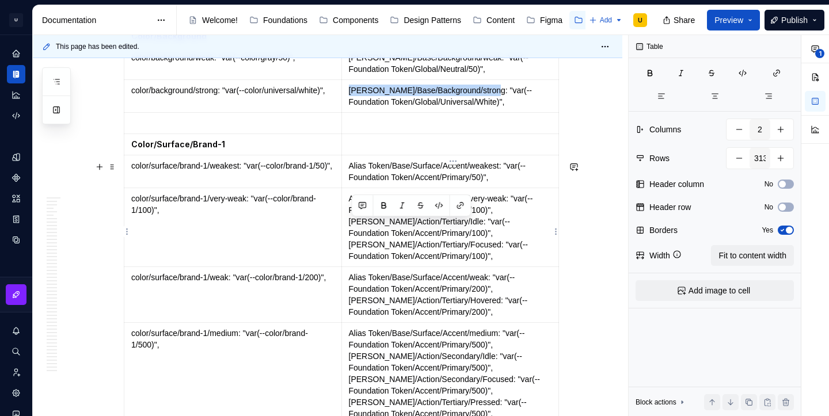
drag, startPoint x: 495, startPoint y: 227, endPoint x: 350, endPoint y: 226, distance: 145.0
click at [350, 113] on td "Alias Token/Base/Background/strong: "var(--Foundation Token/Global/Universal/Wh…" at bounding box center [450, 96] width 218 height 33
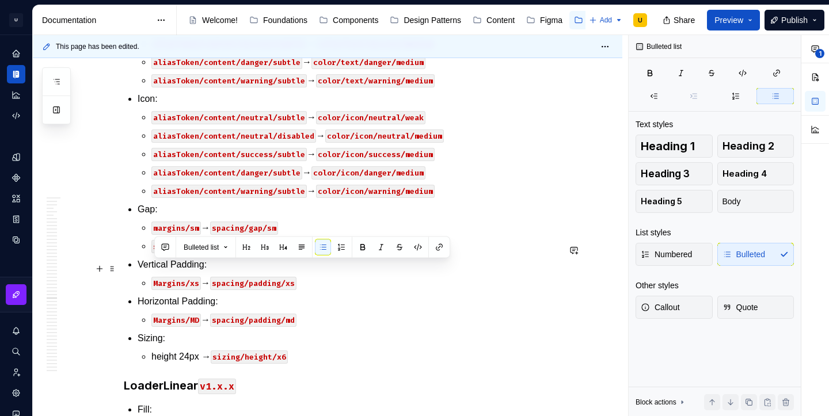
drag, startPoint x: 315, startPoint y: 271, endPoint x: 156, endPoint y: 269, distance: 158.9
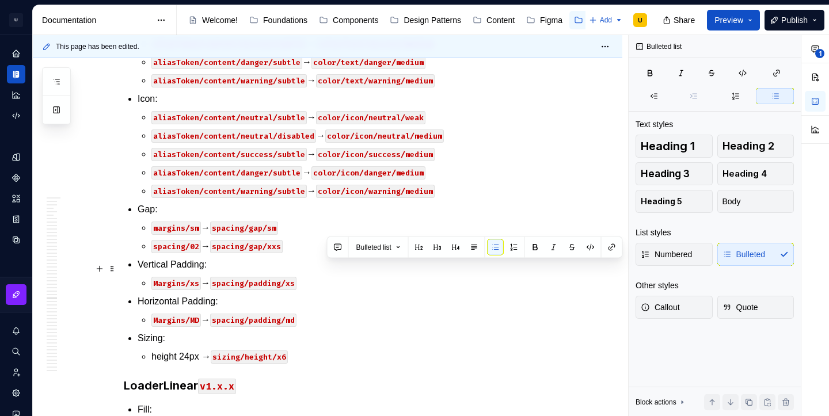
drag, startPoint x: 436, startPoint y: 268, endPoint x: 327, endPoint y: 273, distance: 108.3
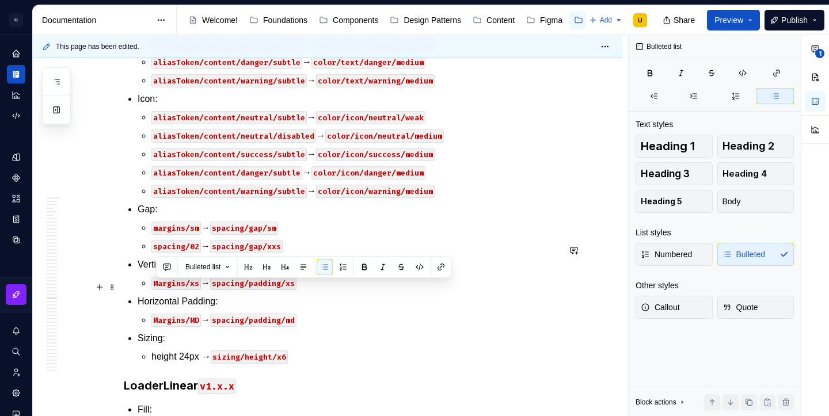
drag, startPoint x: 421, startPoint y: 303, endPoint x: 149, endPoint y: 292, distance: 271.9
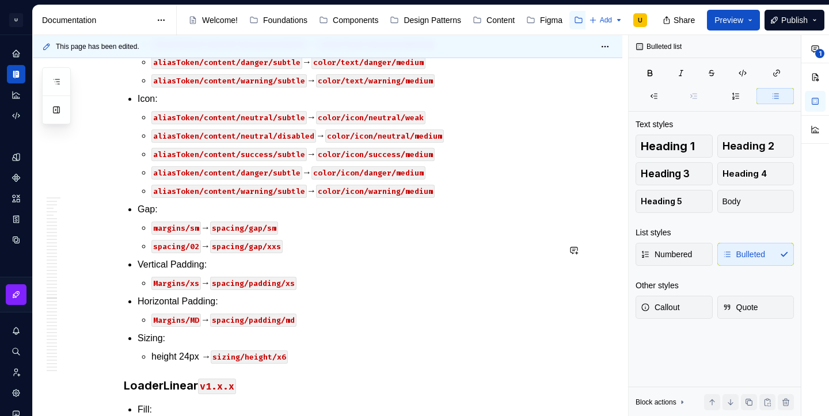
scroll to position [28962, 0]
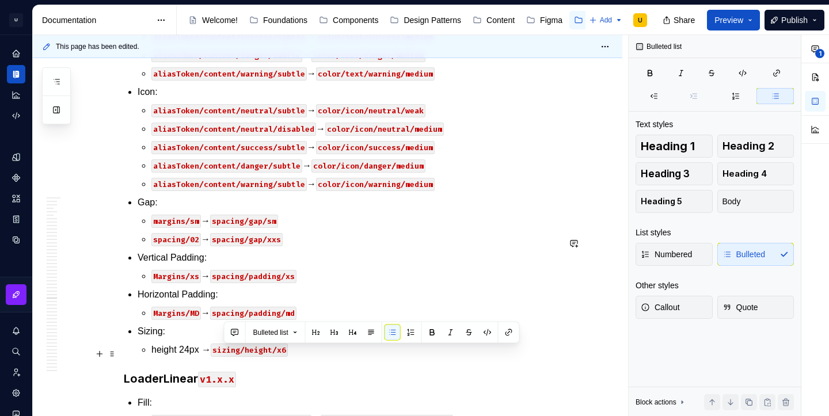
drag, startPoint x: 316, startPoint y: 355, endPoint x: 224, endPoint y: 356, distance: 92.1
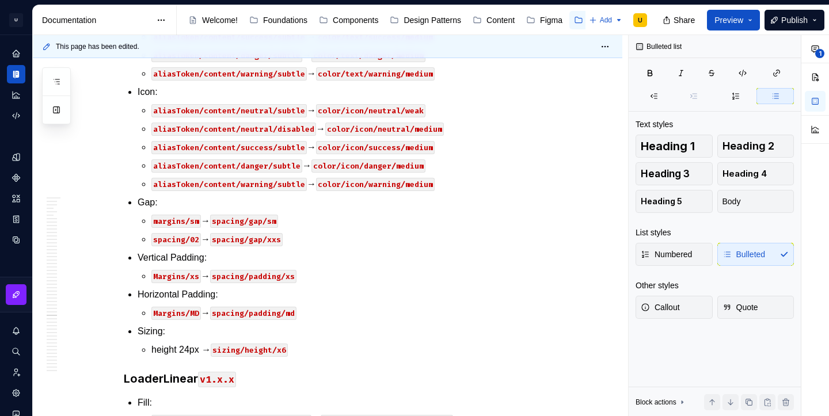
scroll to position [30442, 0]
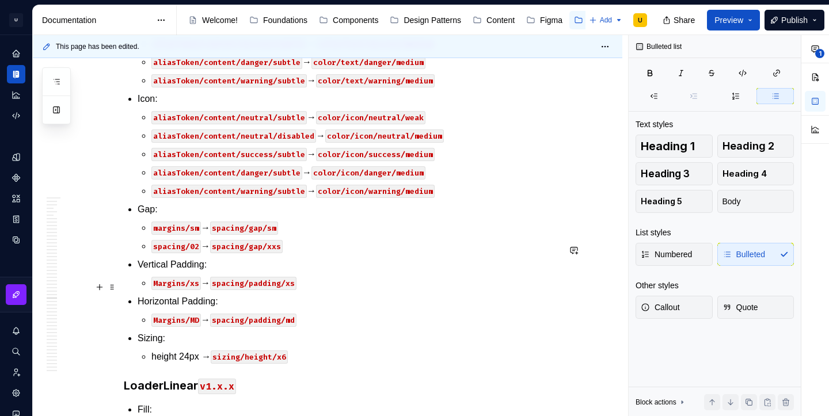
scroll to position [29010, 0]
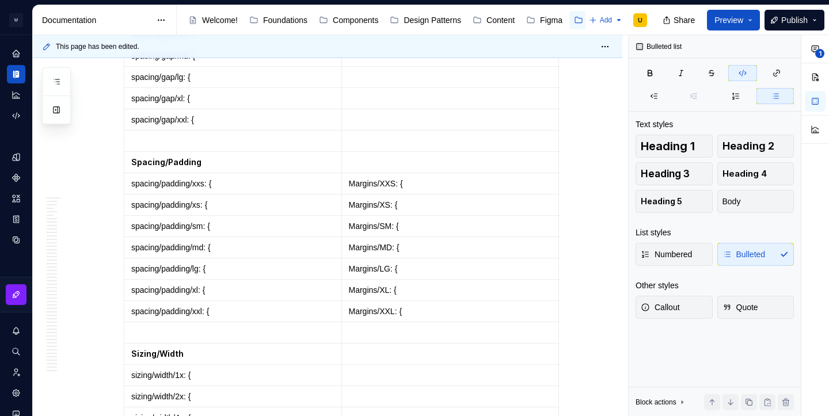
scroll to position [36658, 0]
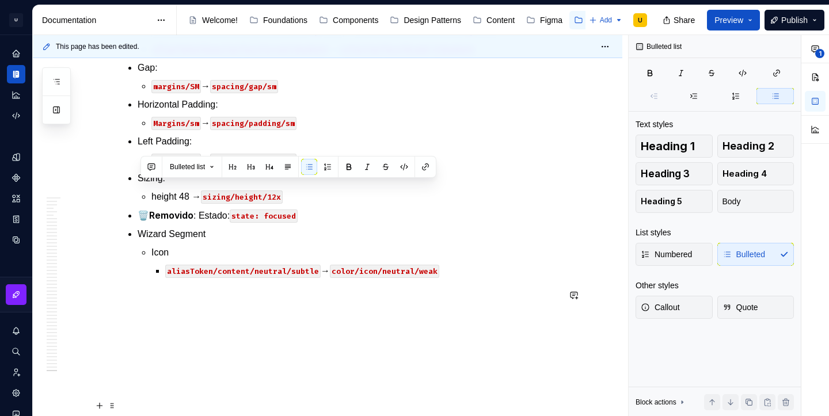
drag, startPoint x: 142, startPoint y: 187, endPoint x: 269, endPoint y: 207, distance: 129.3
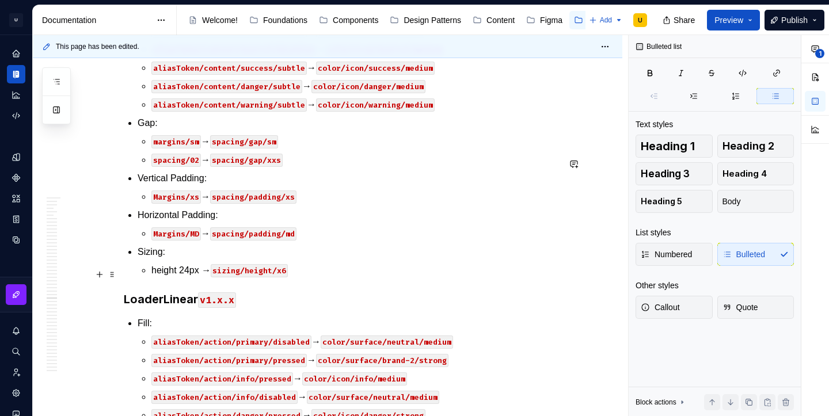
scroll to position [29077, 0]
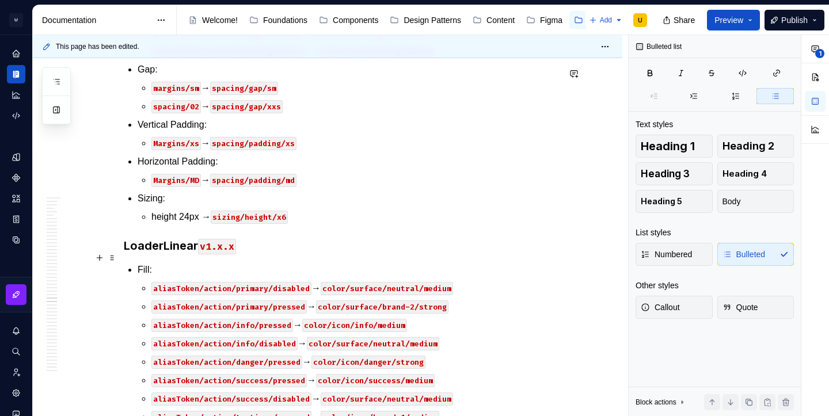
scroll to position [29138, 0]
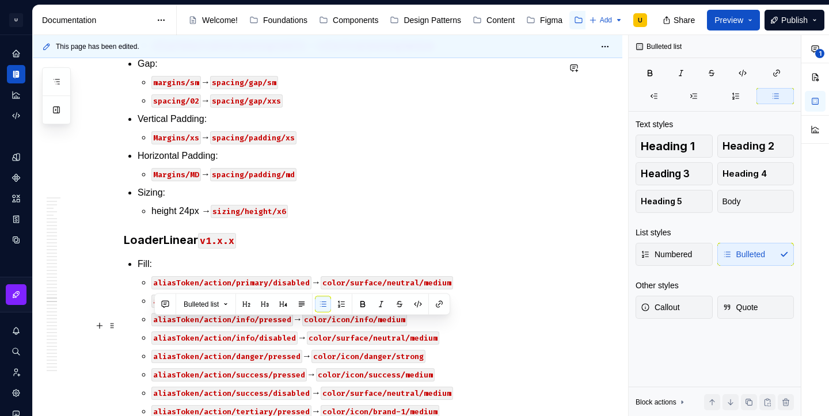
drag, startPoint x: 332, startPoint y: 345, endPoint x: 150, endPoint y: 322, distance: 183.9
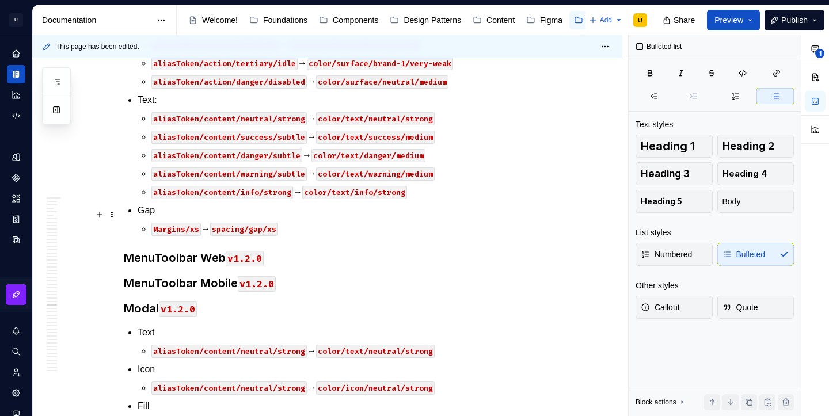
scroll to position [29711, 0]
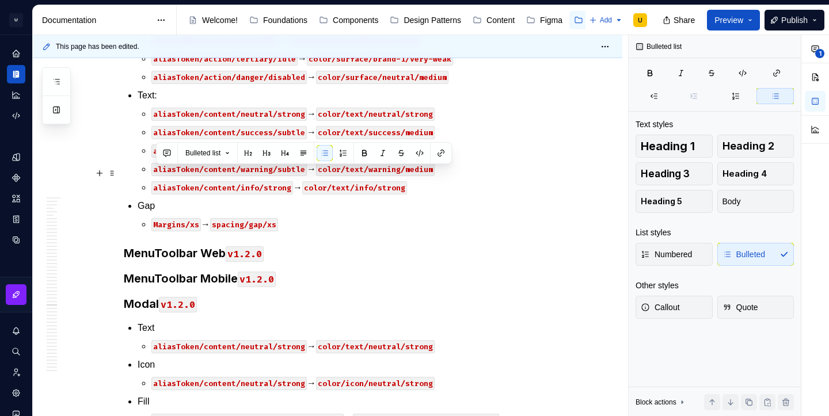
drag, startPoint x: 288, startPoint y: 177, endPoint x: 153, endPoint y: 173, distance: 134.7
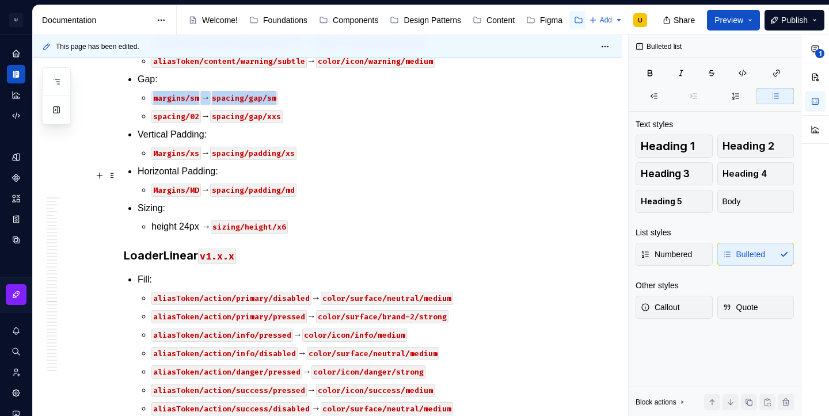
scroll to position [29195, 0]
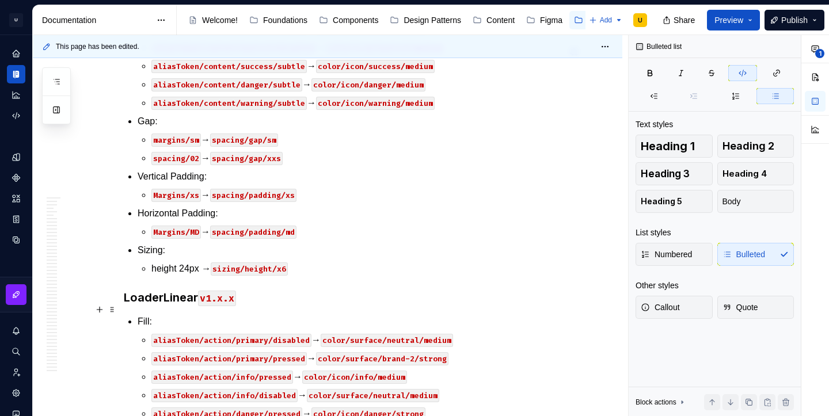
scroll to position [29152, 0]
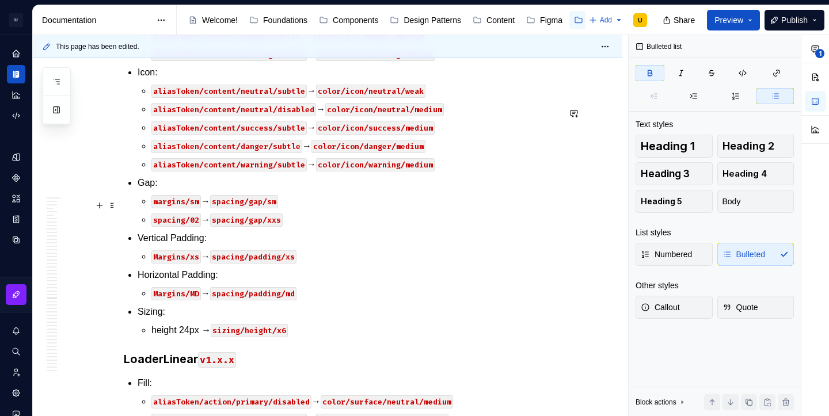
scroll to position [29096, 0]
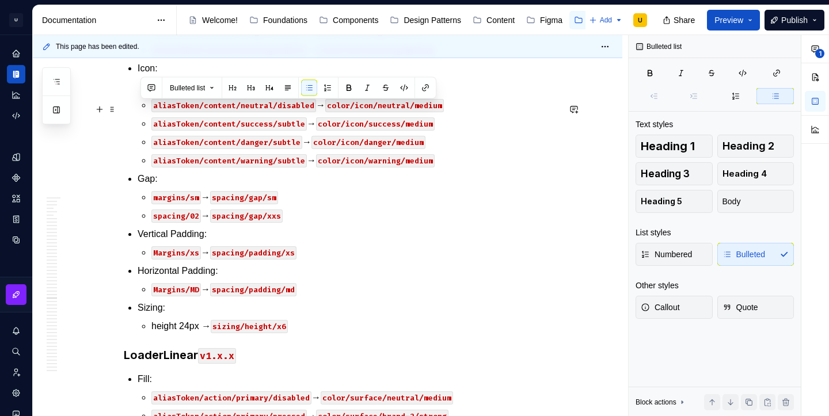
drag, startPoint x: 312, startPoint y: 329, endPoint x: 138, endPoint y: 109, distance: 280.3
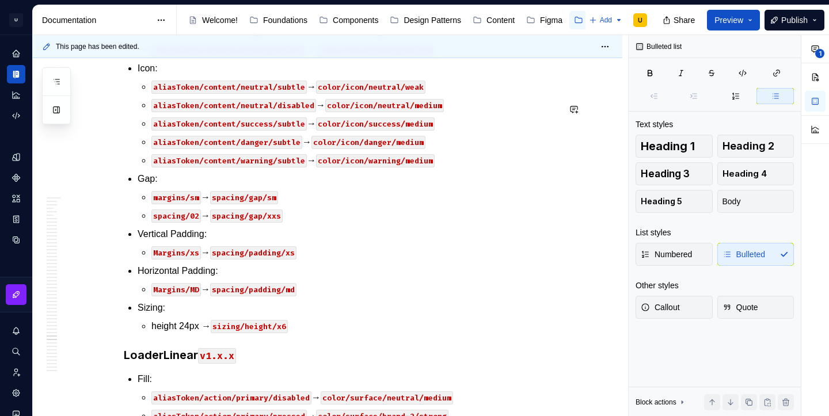
scroll to position [32052, 0]
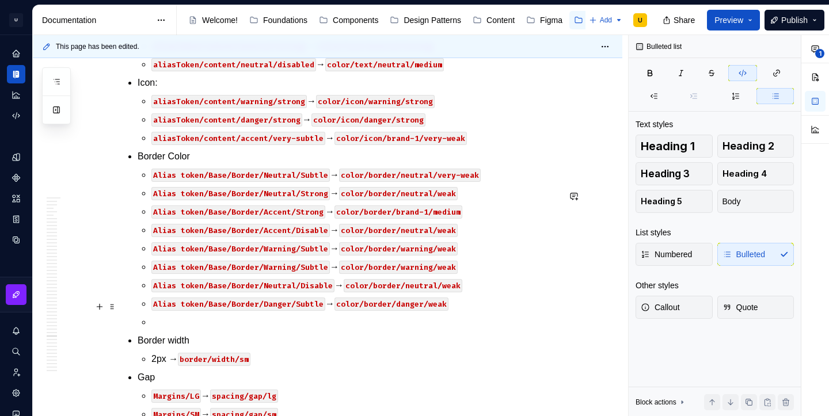
scroll to position [32109, 0]
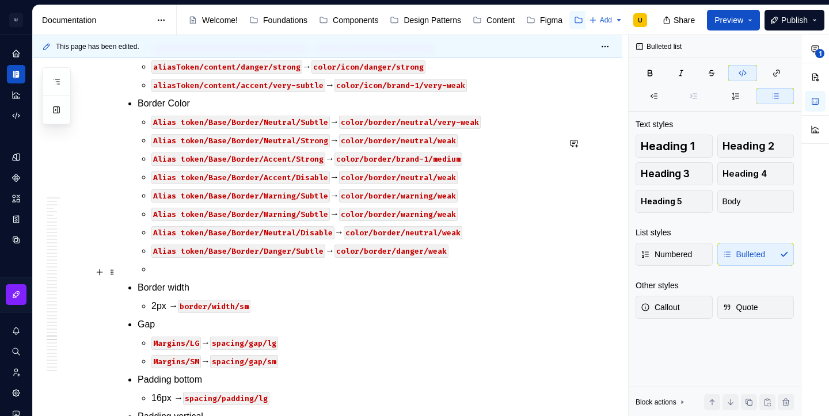
scroll to position [32170, 0]
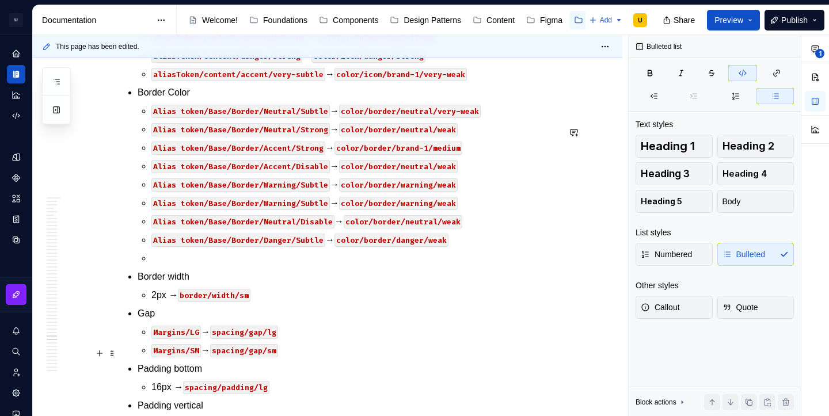
type textarea "*"
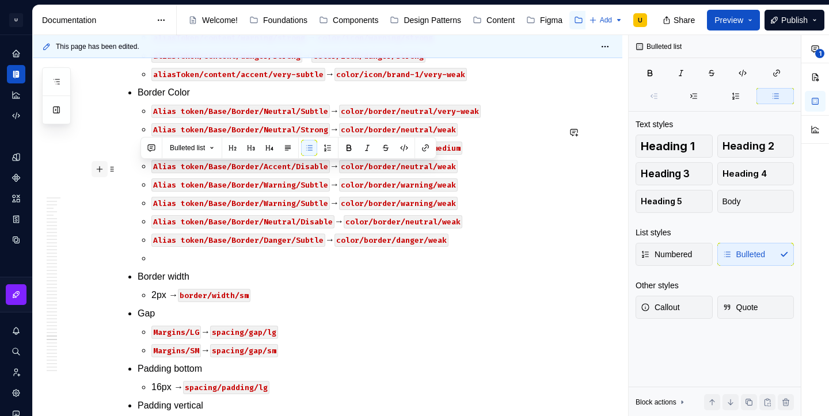
drag, startPoint x: 448, startPoint y: 204, endPoint x: 110, endPoint y: 162, distance: 340.9
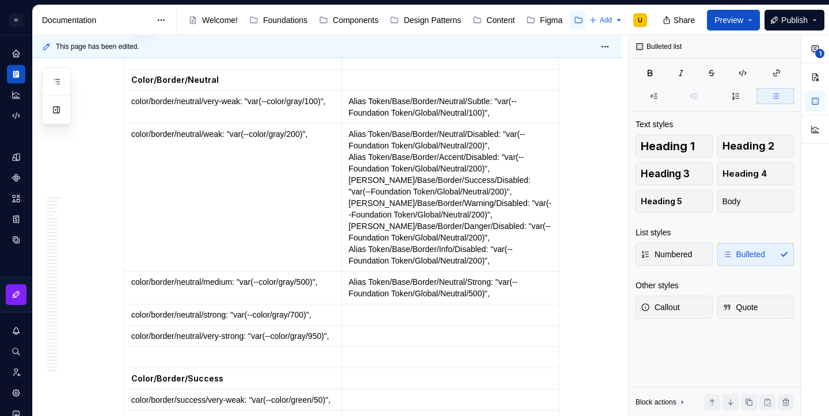
scroll to position [16501, 0]
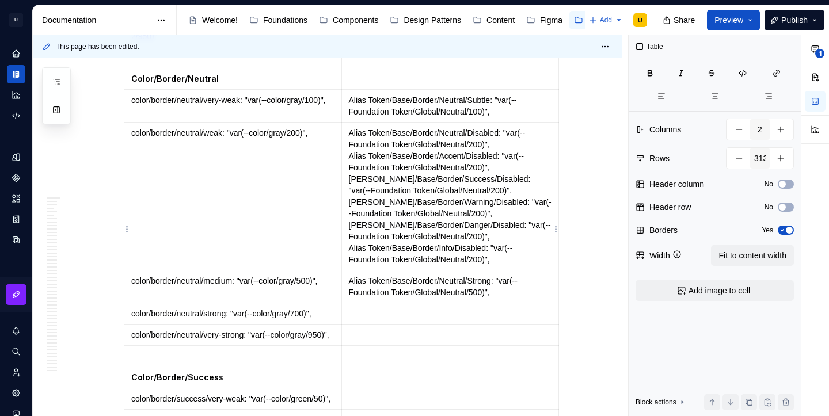
drag, startPoint x: 497, startPoint y: 268, endPoint x: 349, endPoint y: 269, distance: 147.9
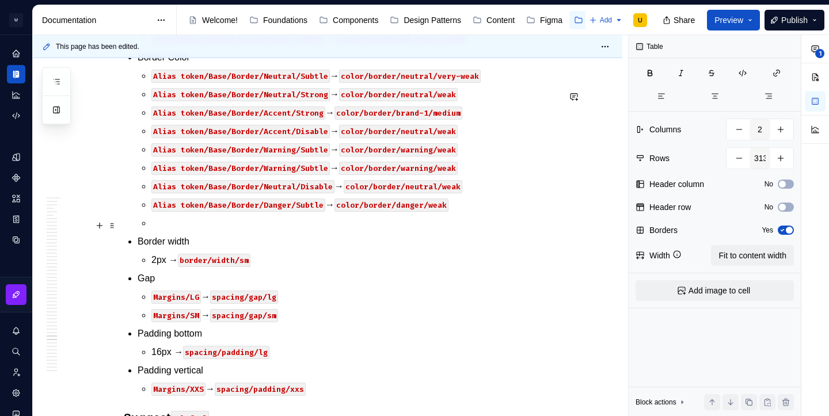
scroll to position [32219, 0]
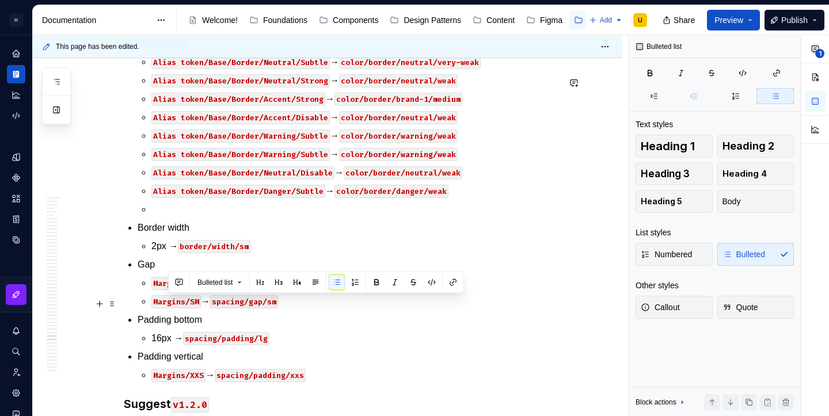
drag, startPoint x: 333, startPoint y: 303, endPoint x: 167, endPoint y: 306, distance: 165.8
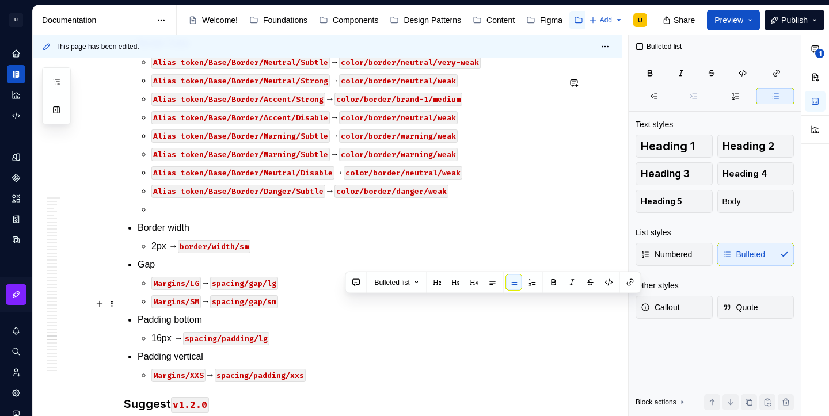
drag, startPoint x: 470, startPoint y: 307, endPoint x: 347, endPoint y: 300, distance: 122.8
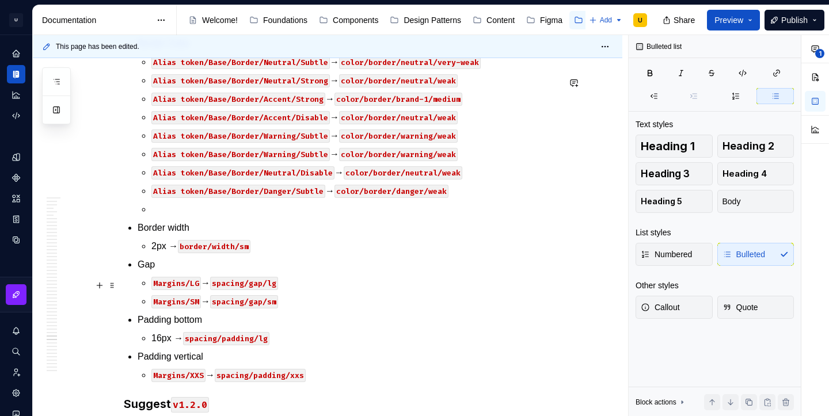
scroll to position [32187, 0]
